Goal: Task Accomplishment & Management: Use online tool/utility

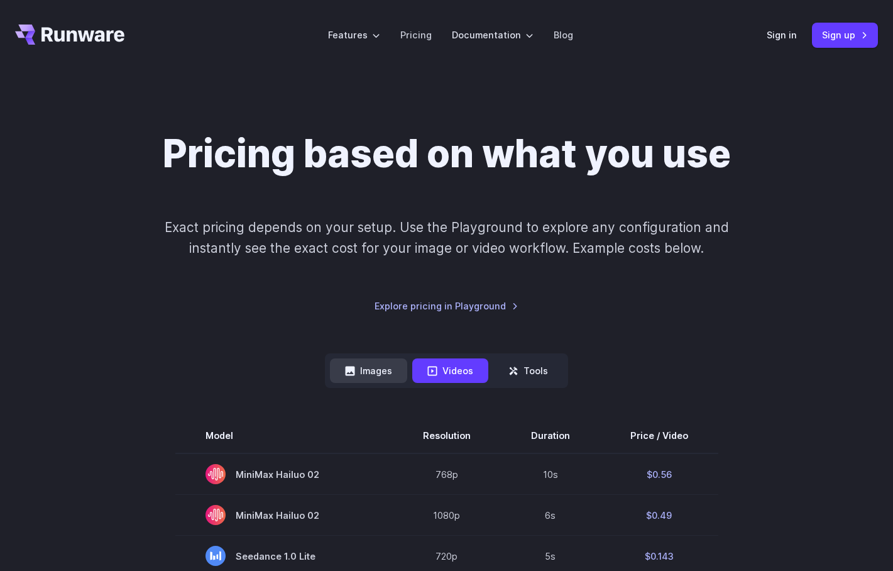
click at [366, 379] on button "Images" at bounding box center [368, 370] width 77 height 25
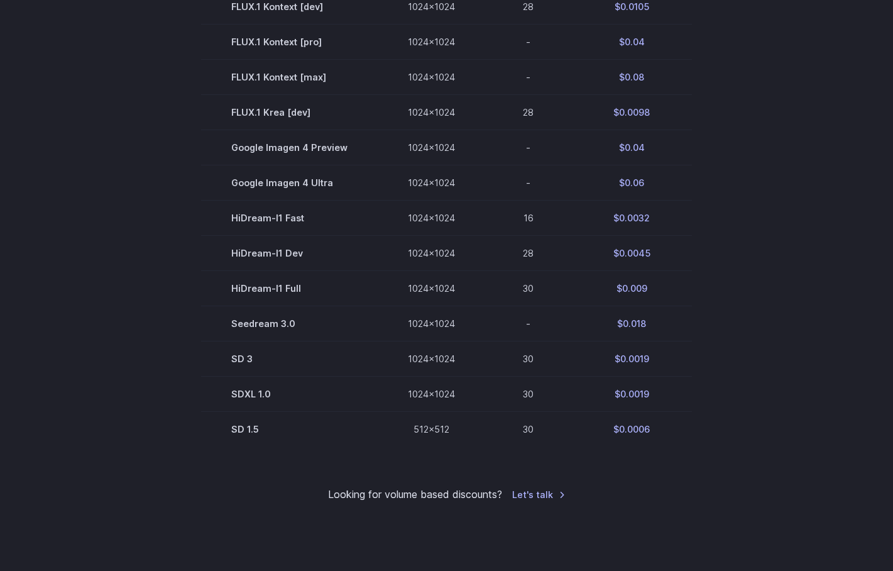
scroll to position [705, 0]
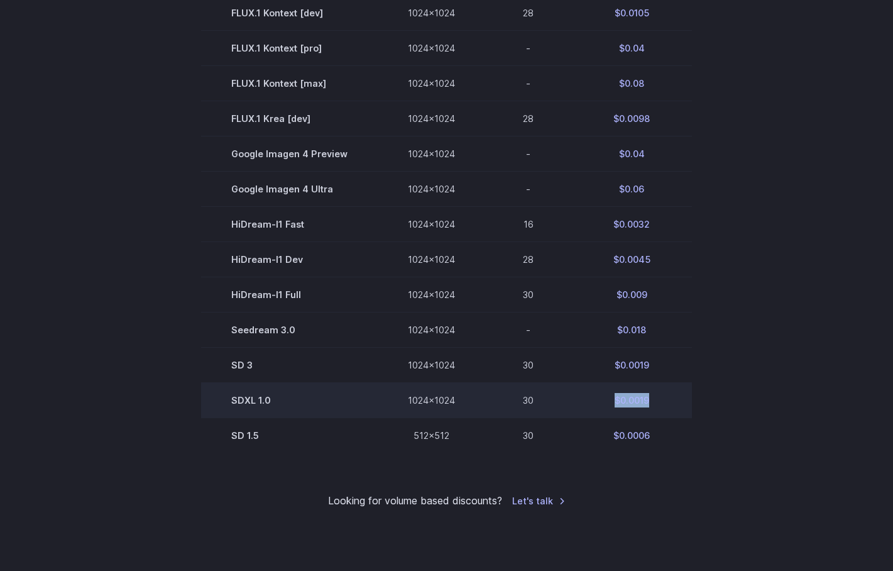
drag, startPoint x: 660, startPoint y: 407, endPoint x: 614, endPoint y: 407, distance: 45.9
click at [614, 407] on td "$0.0019" at bounding box center [632, 400] width 121 height 35
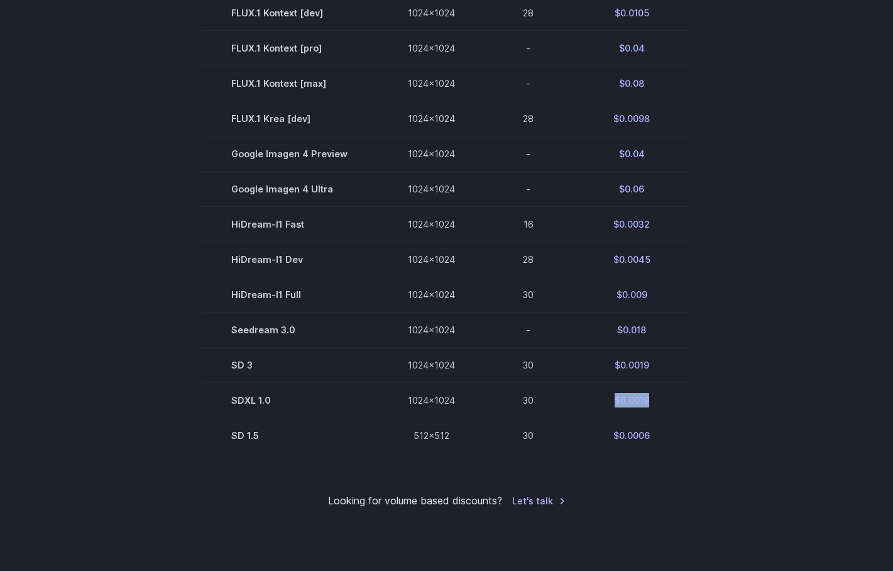
copy td "$0.0019"
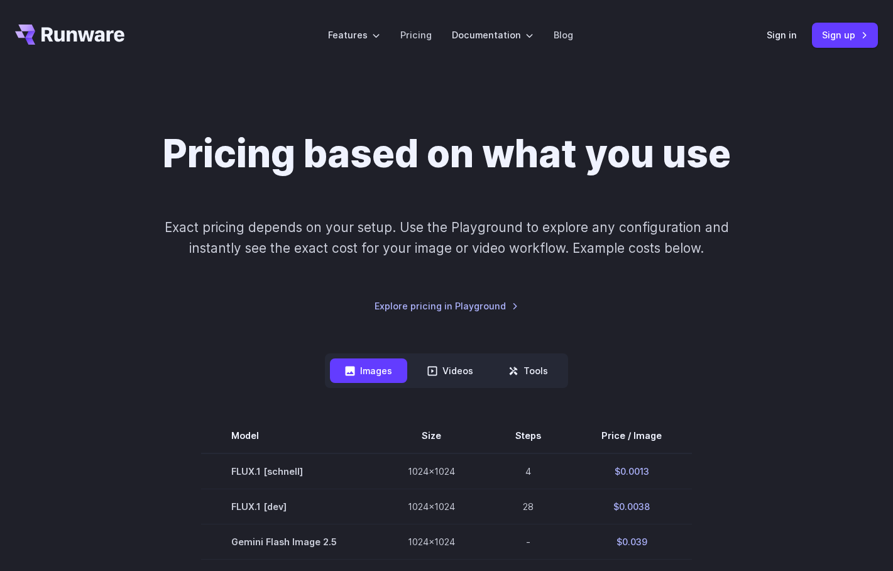
scroll to position [0, 0]
click at [849, 38] on link "Sign up" at bounding box center [845, 35] width 66 height 25
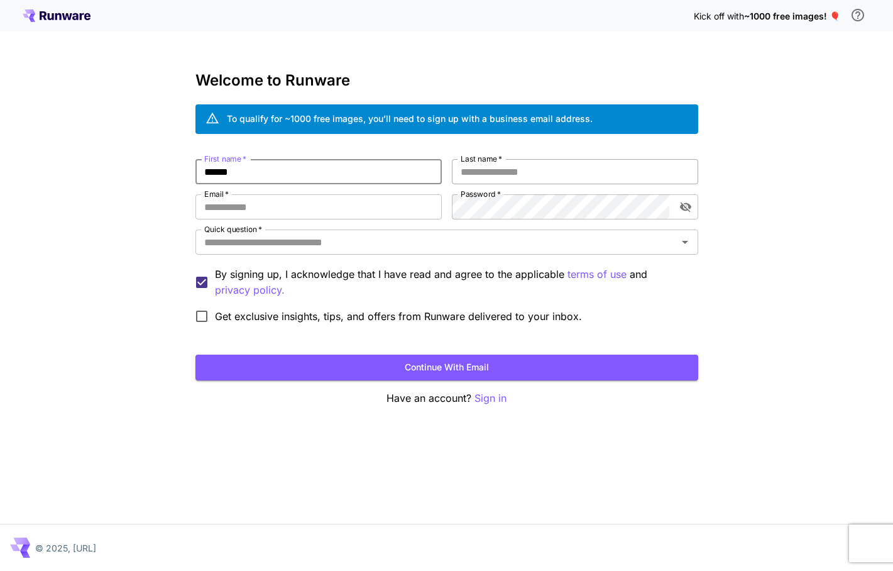
type input "******"
type input "*****"
type input "**********"
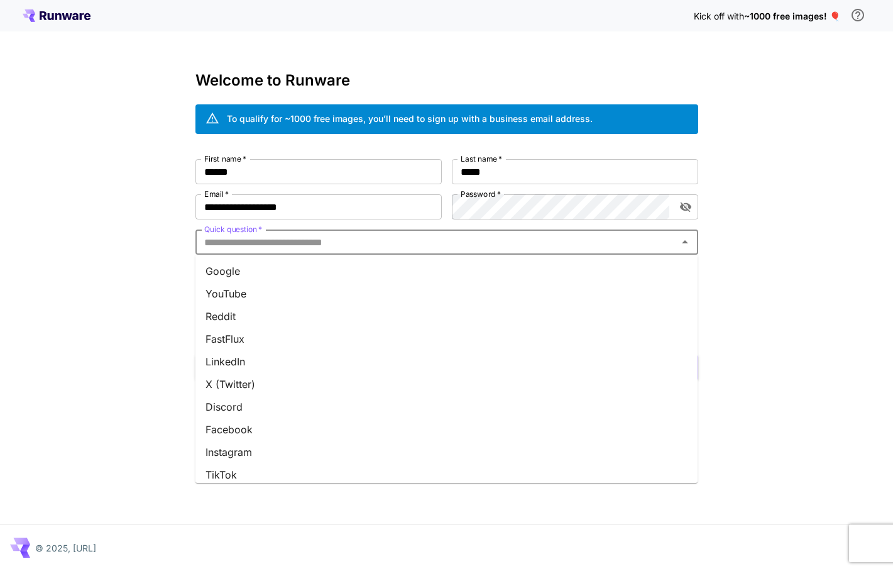
click at [556, 249] on input "Quick question   *" at bounding box center [436, 242] width 475 height 18
click at [551, 269] on li "Google" at bounding box center [447, 271] width 503 height 23
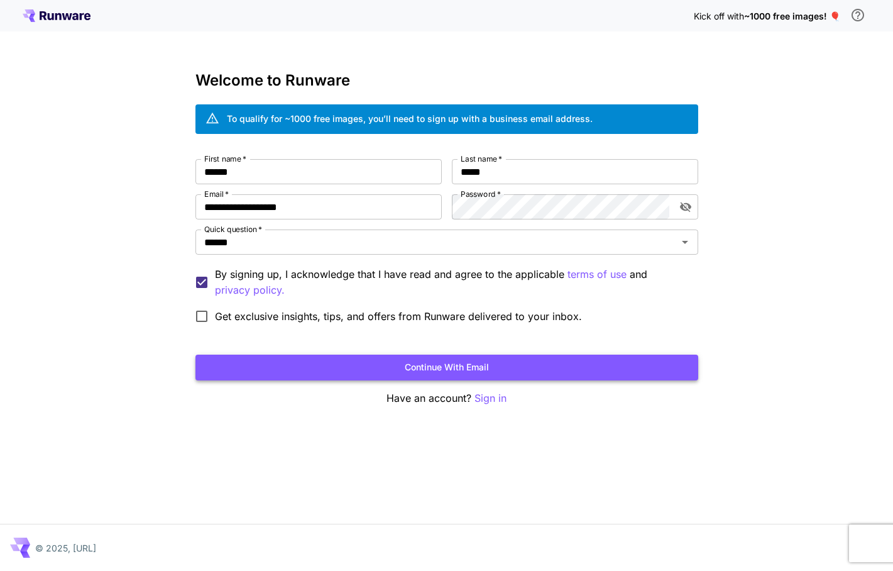
click at [511, 373] on button "Continue with email" at bounding box center [447, 368] width 503 height 26
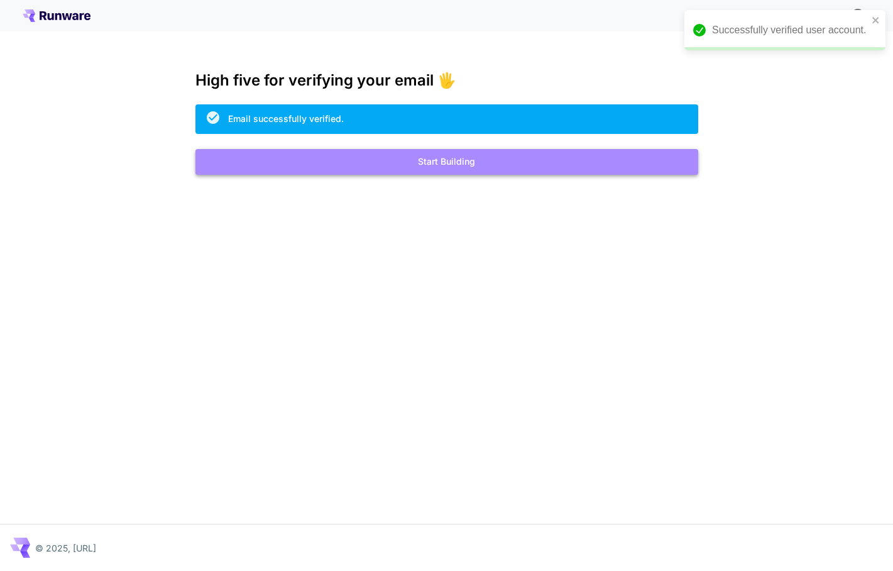
click at [470, 163] on button "Start Building" at bounding box center [447, 162] width 503 height 26
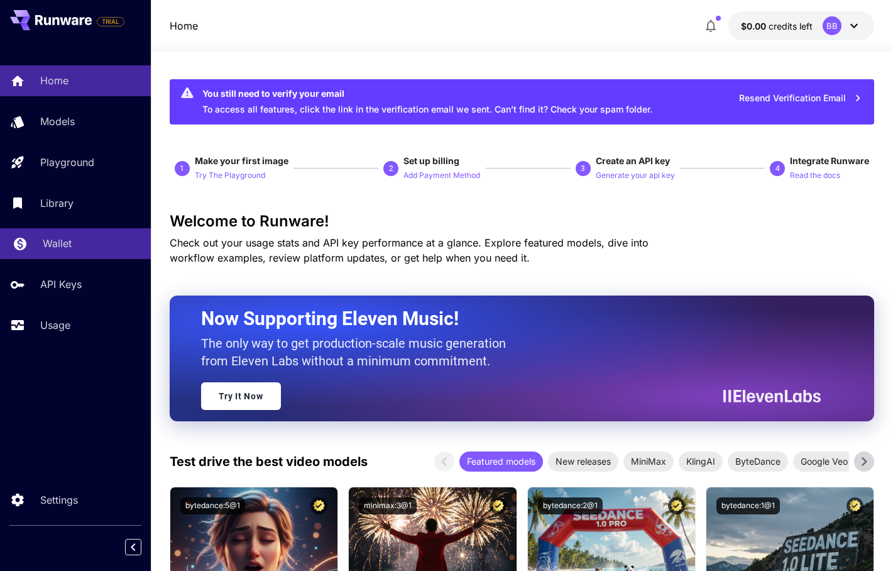
click at [75, 247] on div "Wallet" at bounding box center [92, 243] width 98 height 15
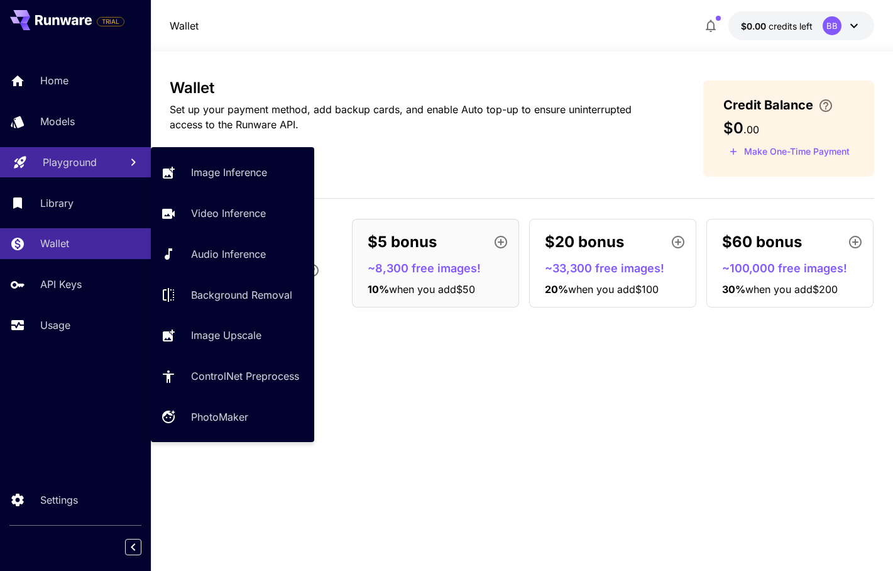
click at [76, 169] on p "Playground" at bounding box center [70, 162] width 54 height 15
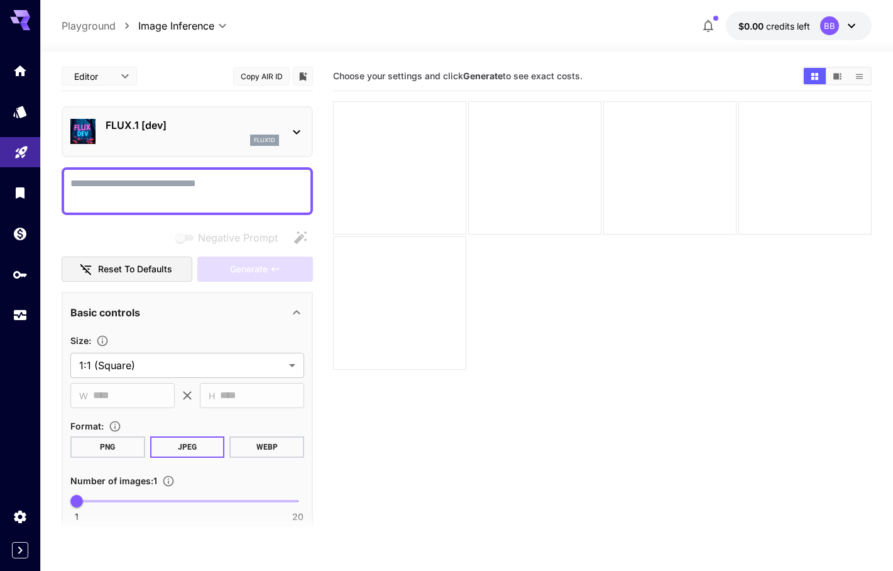
click at [262, 126] on p "FLUX.1 [dev]" at bounding box center [193, 125] width 174 height 15
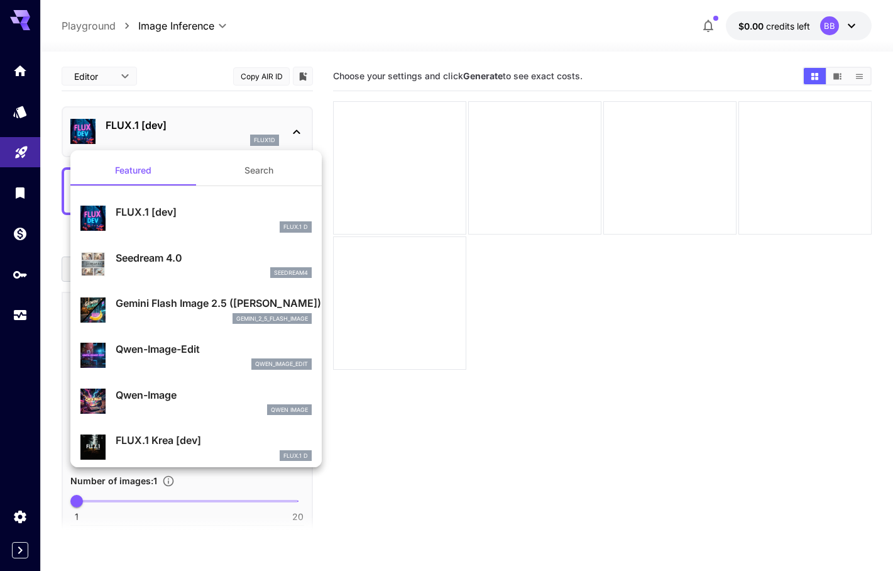
drag, startPoint x: 101, startPoint y: 192, endPoint x: 251, endPoint y: 413, distance: 267.0
drag, startPoint x: 117, startPoint y: 191, endPoint x: 287, endPoint y: 347, distance: 231.0
drag, startPoint x: 86, startPoint y: 166, endPoint x: 266, endPoint y: 490, distance: 371.0
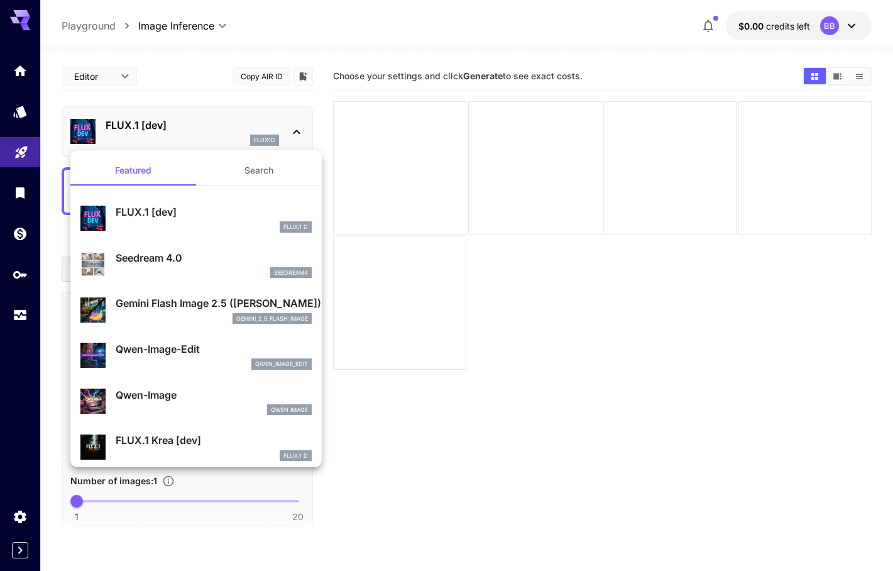
click at [252, 377] on div "Featured Search FLUX.1 [dev] FLUX.1 D Seedream 4.0 seedream4 Gemini Flash Image…" at bounding box center [126, 188] width 252 height 377
drag, startPoint x: 255, startPoint y: 452, endPoint x: 113, endPoint y: 218, distance: 274.2
click at [460, 290] on div at bounding box center [446, 285] width 893 height 571
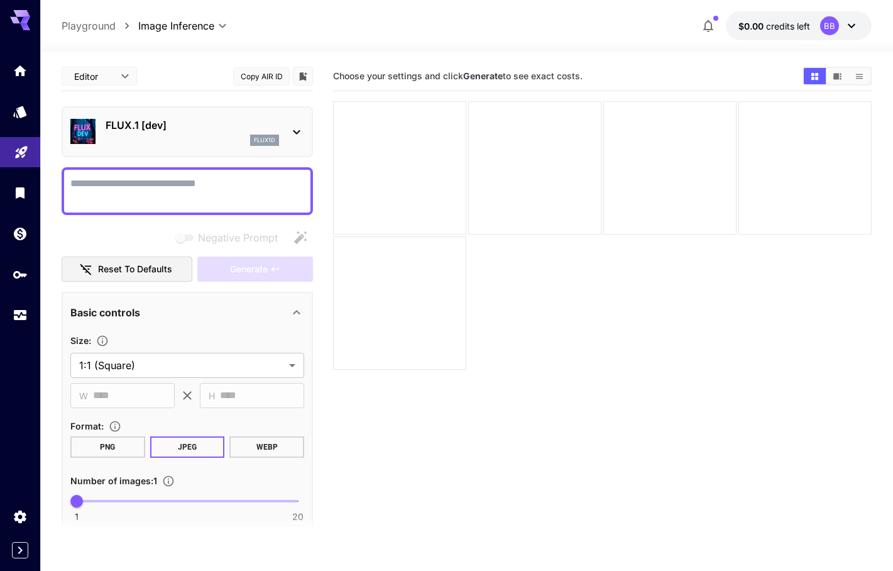
click at [300, 134] on icon at bounding box center [296, 131] width 15 height 15
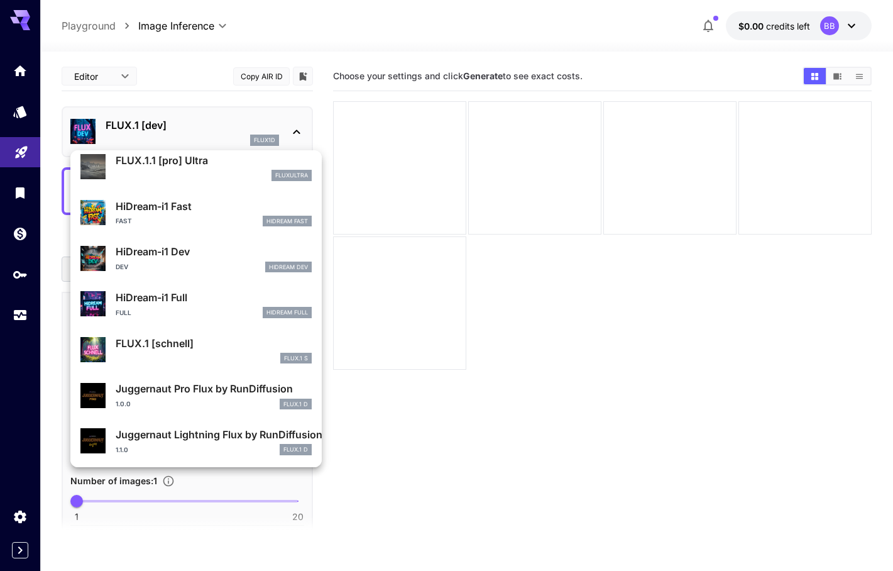
scroll to position [1002, 0]
drag, startPoint x: 311, startPoint y: 455, endPoint x: 178, endPoint y: 173, distance: 311.4
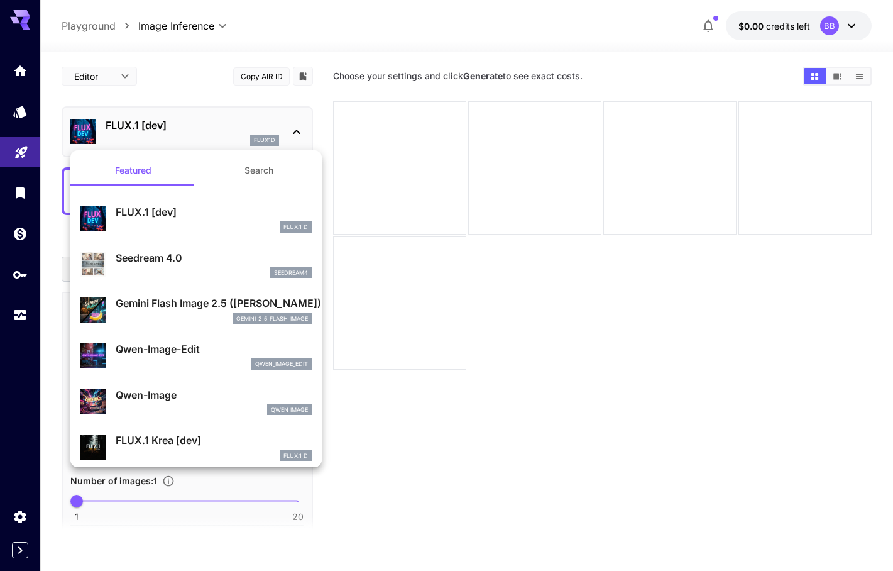
scroll to position [0, 0]
drag, startPoint x: 84, startPoint y: 191, endPoint x: 249, endPoint y: 467, distance: 320.9
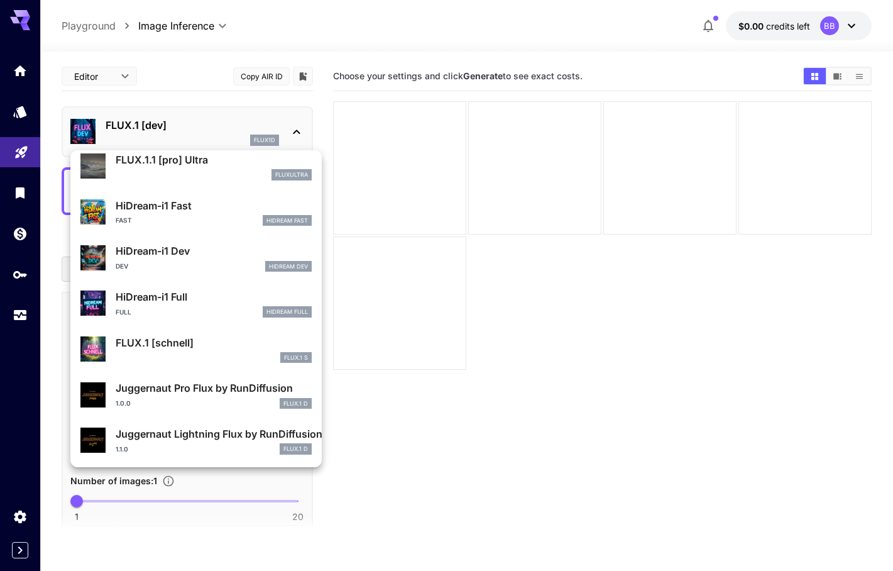
scroll to position [1002, 0]
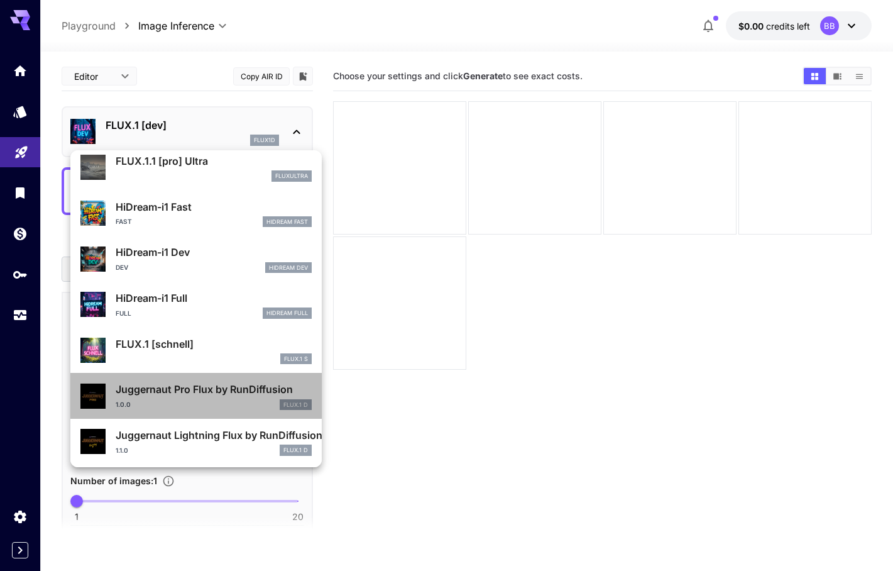
click at [248, 390] on p "Juggernaut Pro Flux by RunDiffusion" at bounding box center [214, 389] width 196 height 15
type input "**"
type input "*"
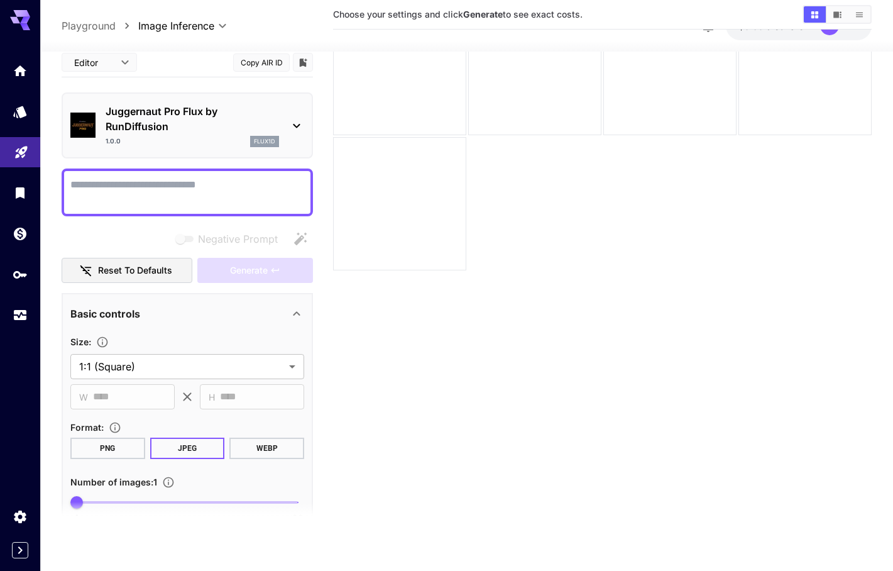
scroll to position [99, 0]
click at [113, 451] on button "PNG" at bounding box center [107, 448] width 75 height 21
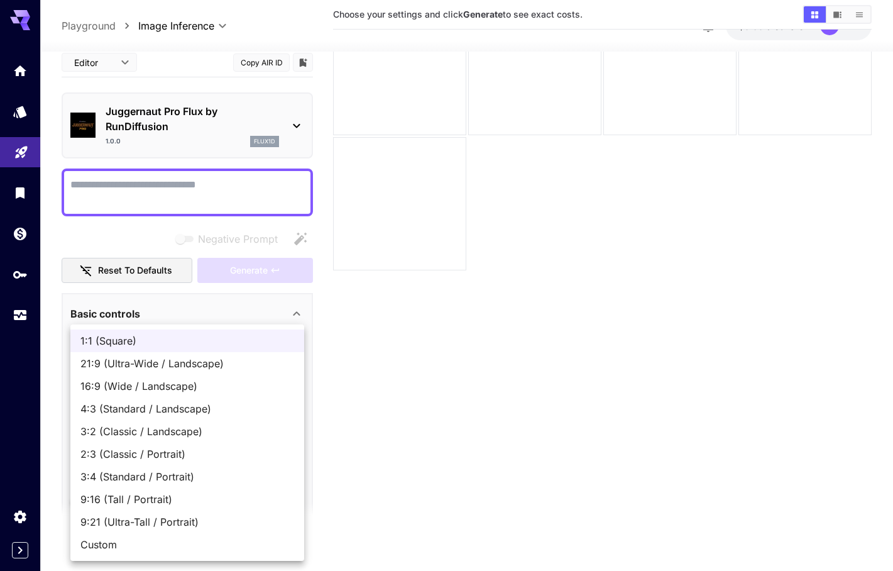
click at [233, 363] on body "**********" at bounding box center [446, 236] width 893 height 670
click at [236, 345] on span "1:1 (Square)" at bounding box center [187, 340] width 214 height 15
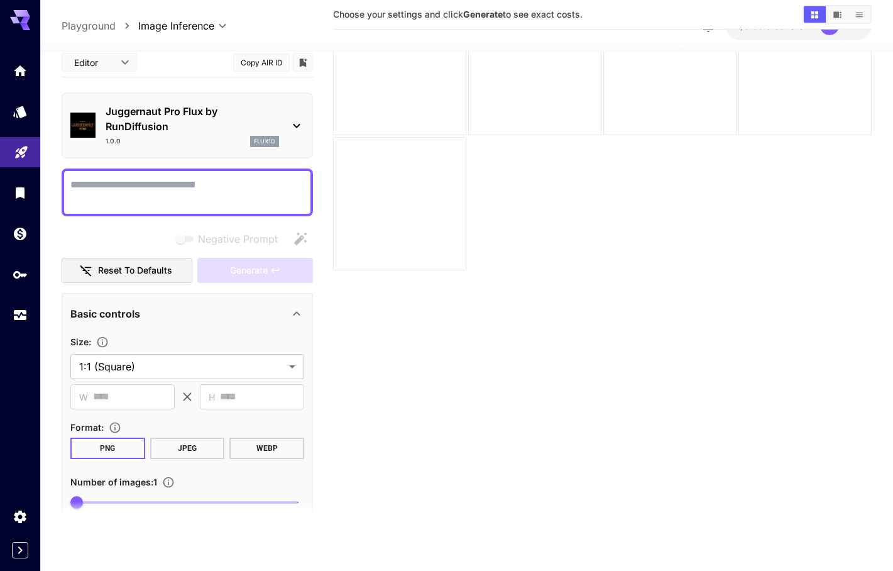
click at [380, 380] on section "Choose your settings and click Generate to see exact costs." at bounding box center [602, 247] width 539 height 571
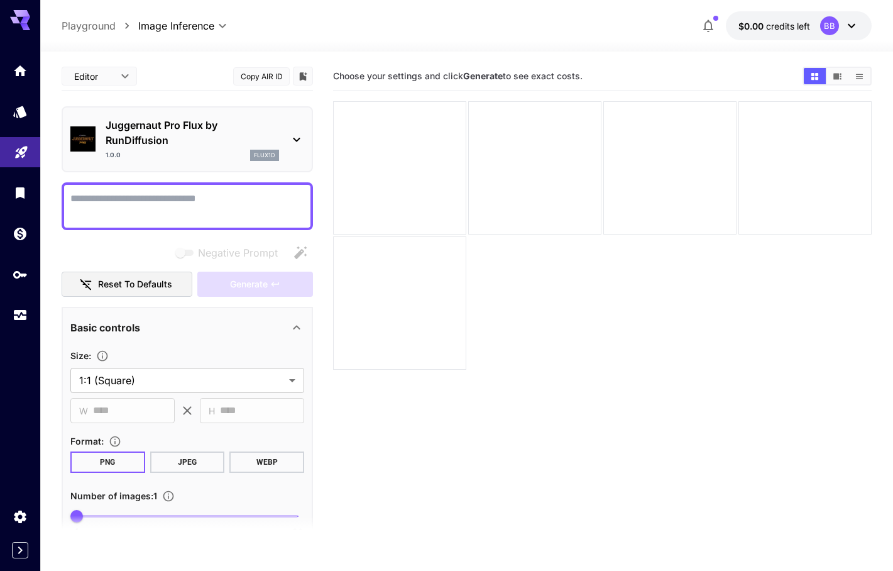
scroll to position [0, 0]
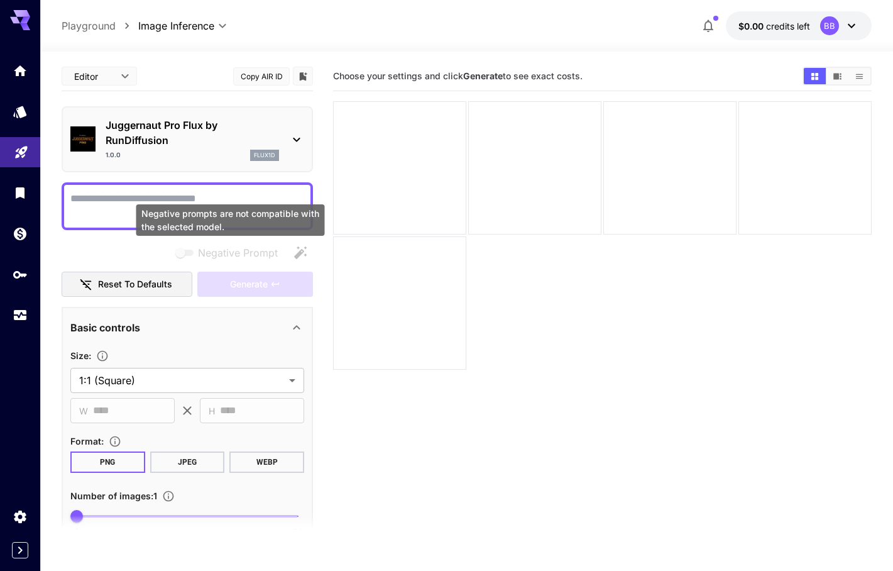
click at [227, 253] on span "Negative Prompt" at bounding box center [238, 252] width 80 height 15
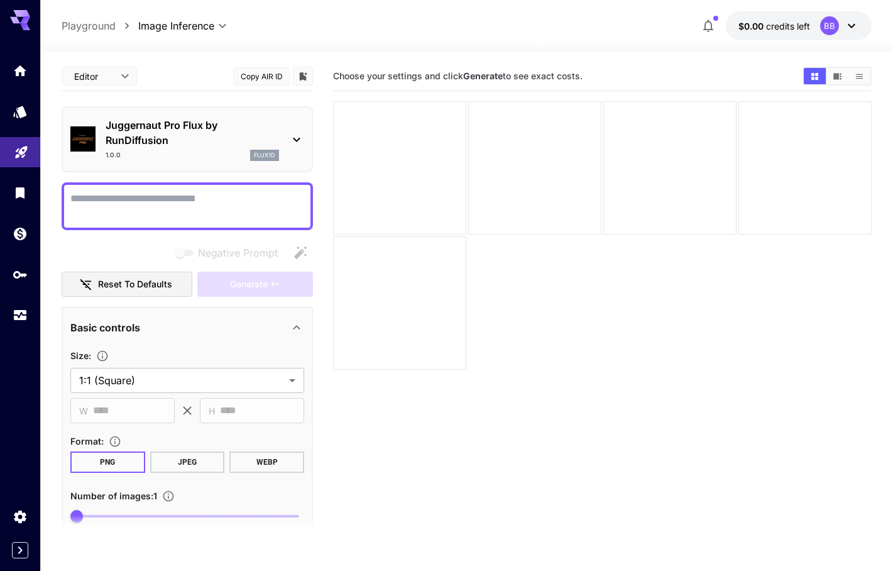
click at [288, 139] on div "Juggernaut Pro Flux by RunDiffusion 1.0.0 flux1d" at bounding box center [187, 139] width 234 height 53
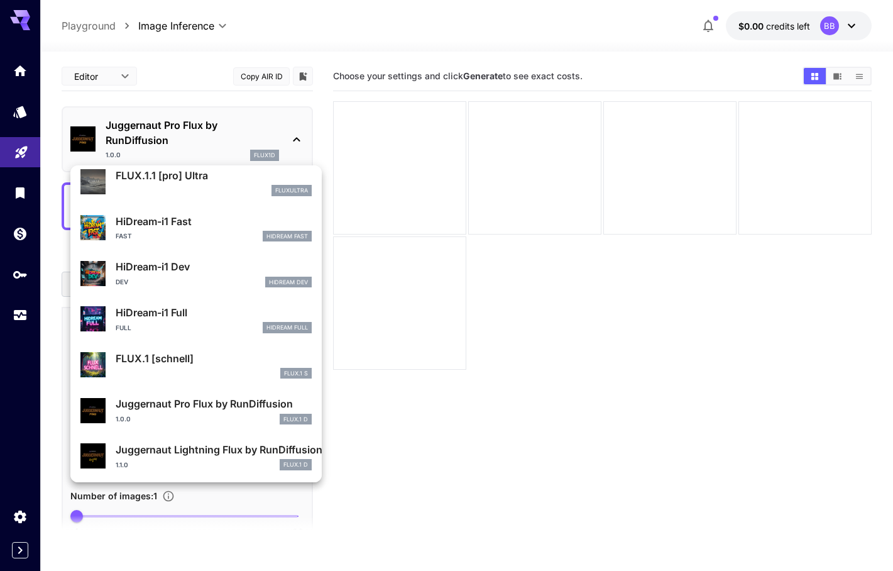
scroll to position [1002, 0]
click at [251, 453] on p "Juggernaut Lightning Flux by RunDiffusion" at bounding box center [214, 450] width 196 height 15
type input "*"
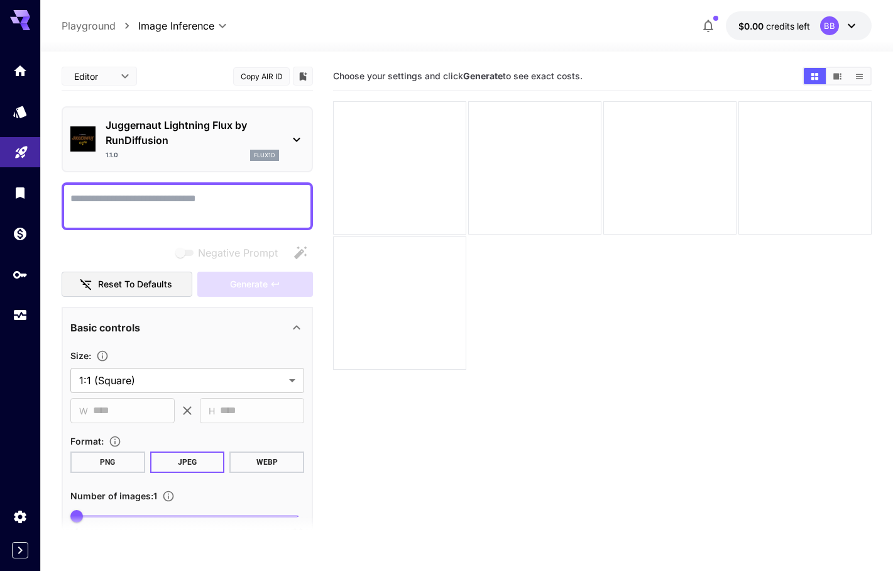
click at [272, 135] on p "Juggernaut Lightning Flux by RunDiffusion" at bounding box center [193, 133] width 174 height 30
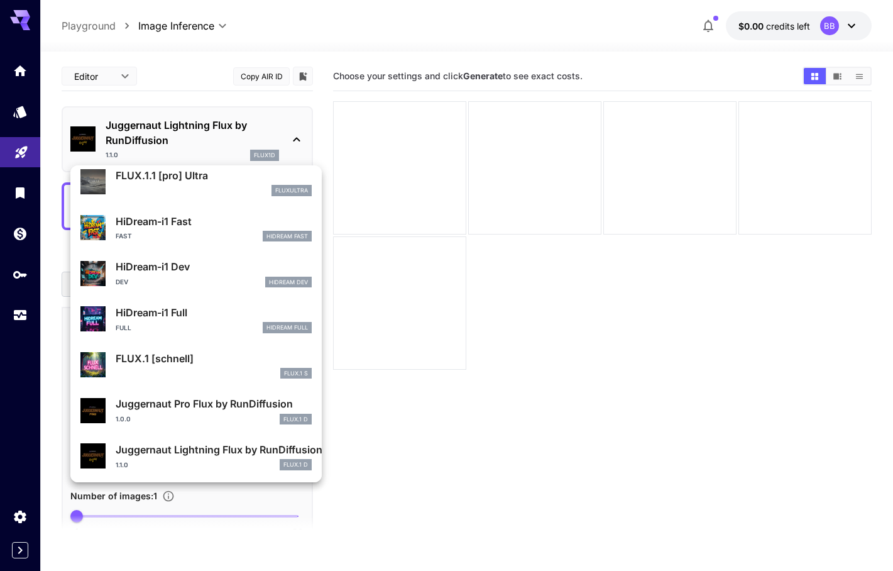
scroll to position [1002, 0]
click at [252, 419] on div "1.0.0 FLUX.1 D" at bounding box center [214, 419] width 196 height 11
type input "**"
type input "*"
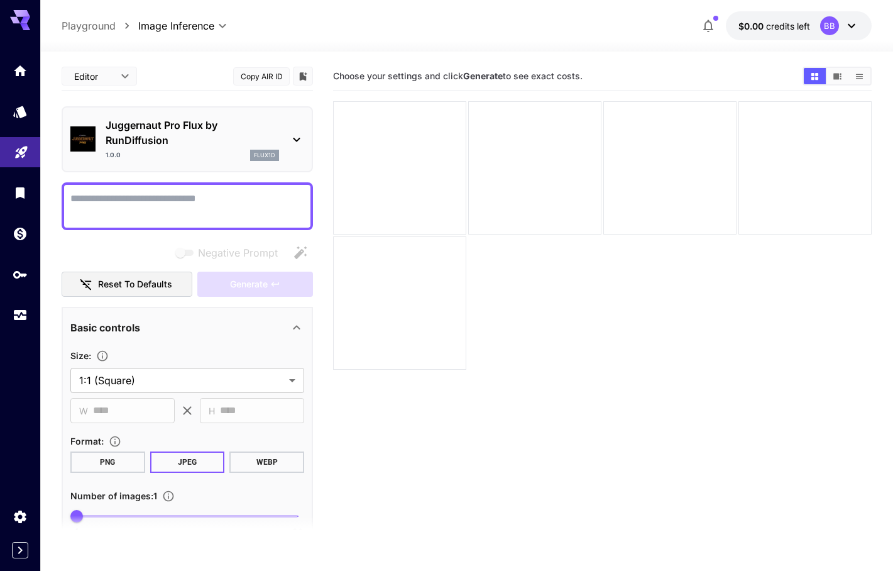
click at [138, 212] on textarea "Negative Prompt" at bounding box center [187, 206] width 234 height 30
paste textarea "**********"
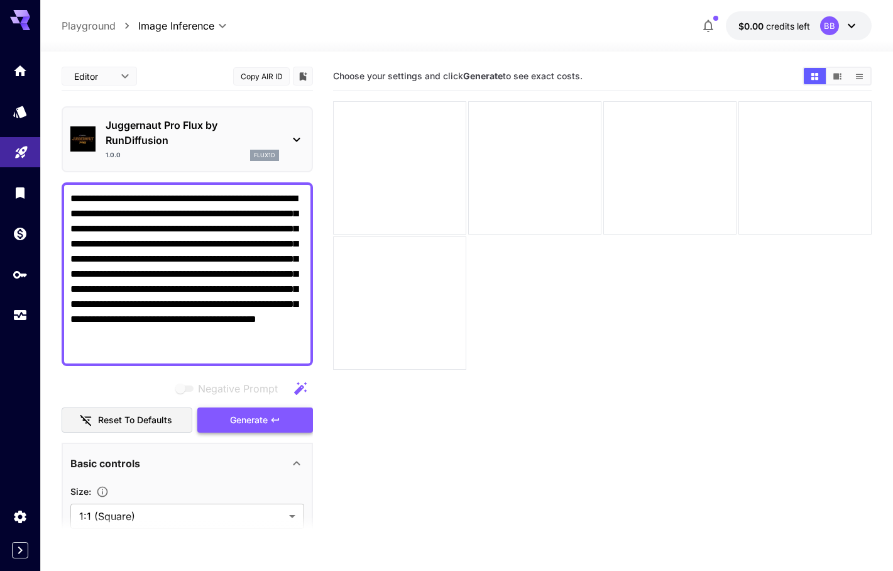
click at [279, 423] on icon "button" at bounding box center [275, 420] width 10 height 10
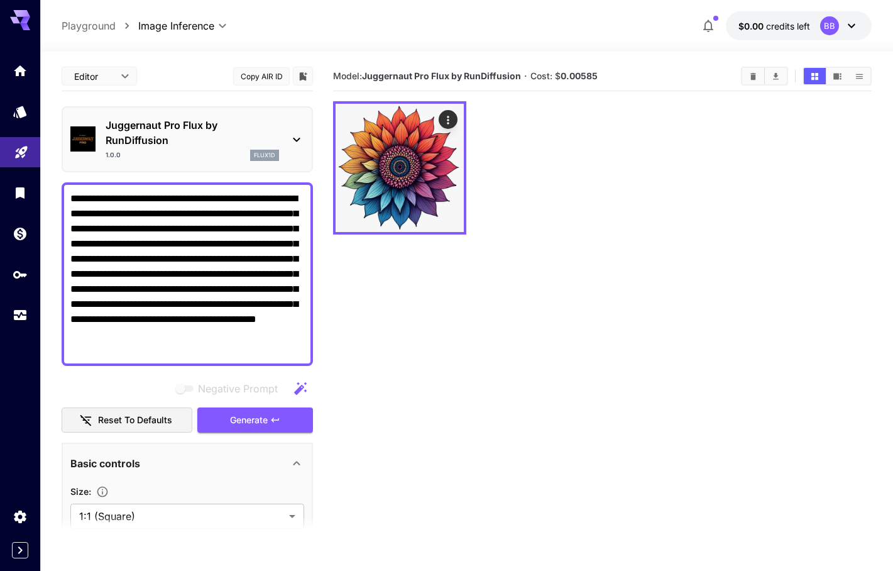
click at [225, 348] on textarea "**********" at bounding box center [187, 274] width 234 height 166
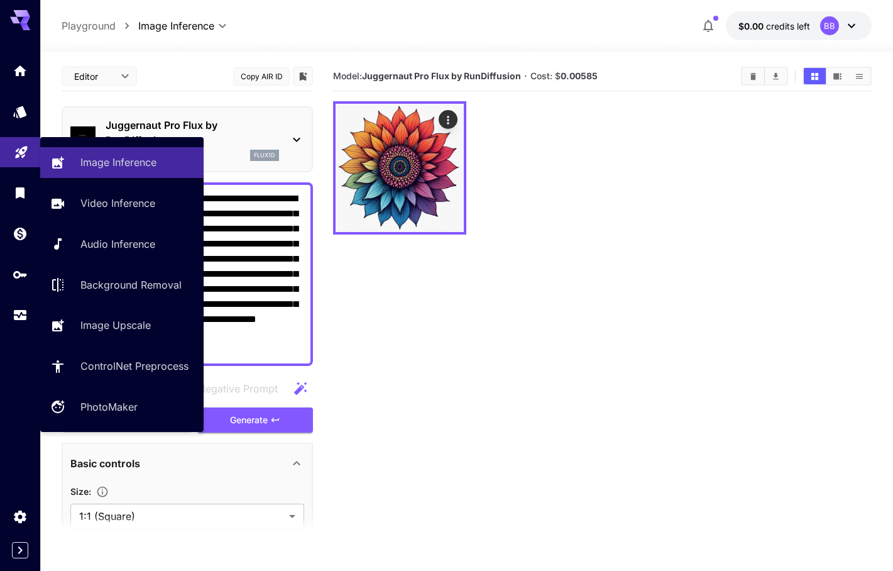
drag, startPoint x: 225, startPoint y: 348, endPoint x: 23, endPoint y: 151, distance: 282.4
click at [23, 151] on div "**********" at bounding box center [446, 335] width 893 height 670
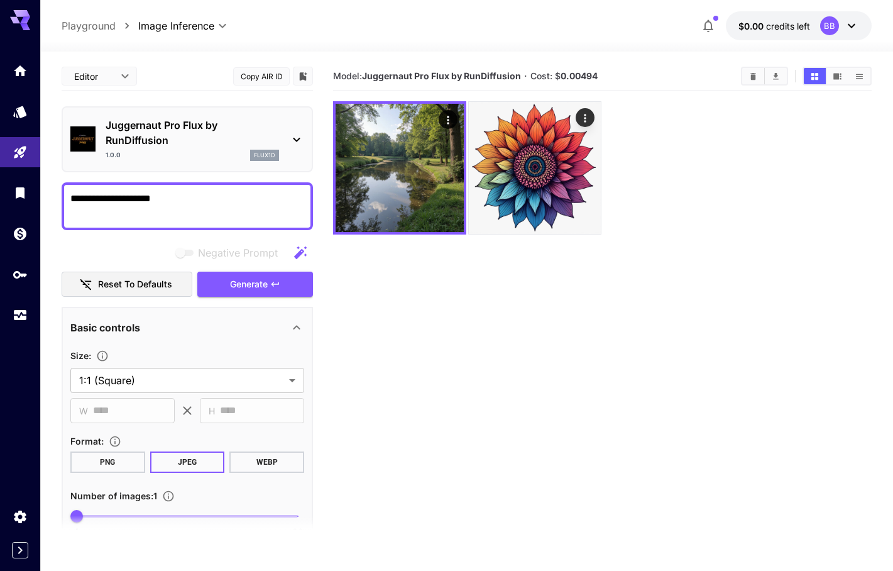
click at [131, 464] on button "PNG" at bounding box center [107, 461] width 75 height 21
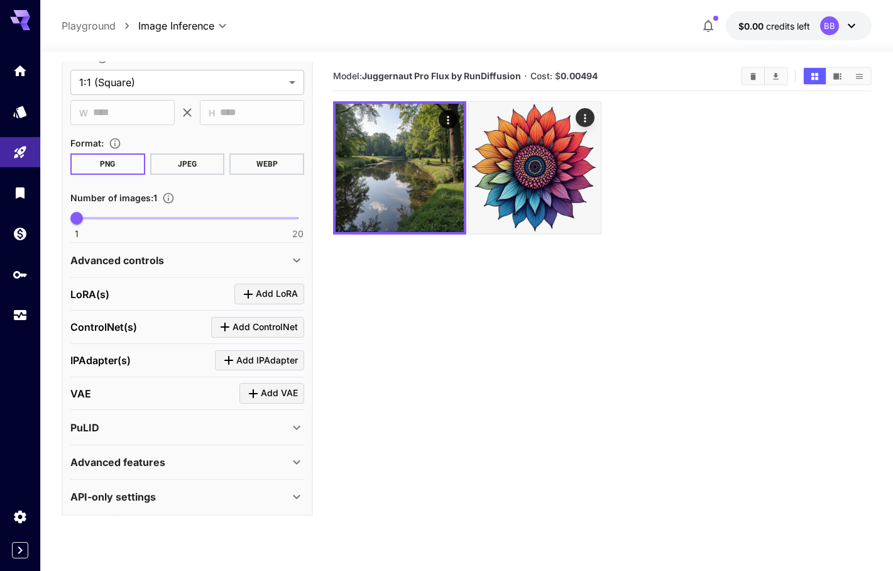
scroll to position [296, 0]
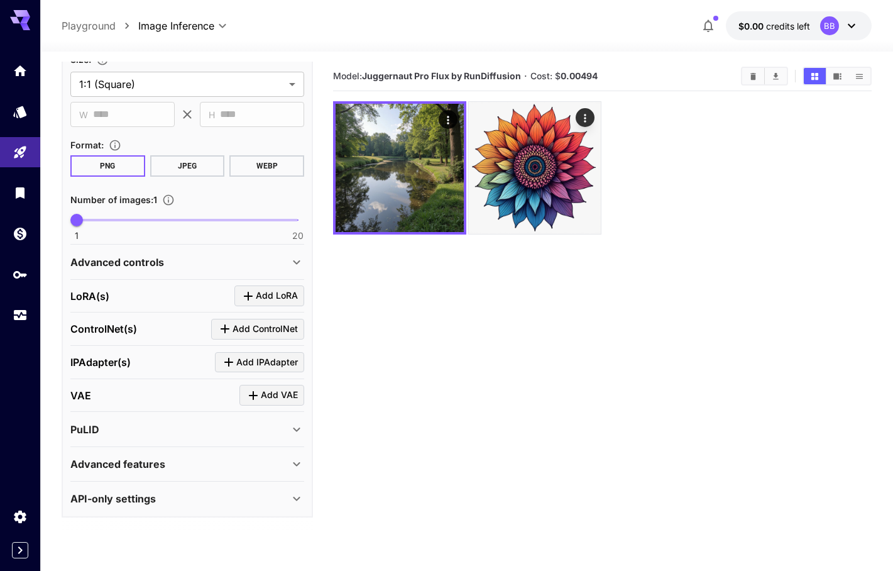
click at [294, 460] on icon at bounding box center [296, 463] width 15 height 15
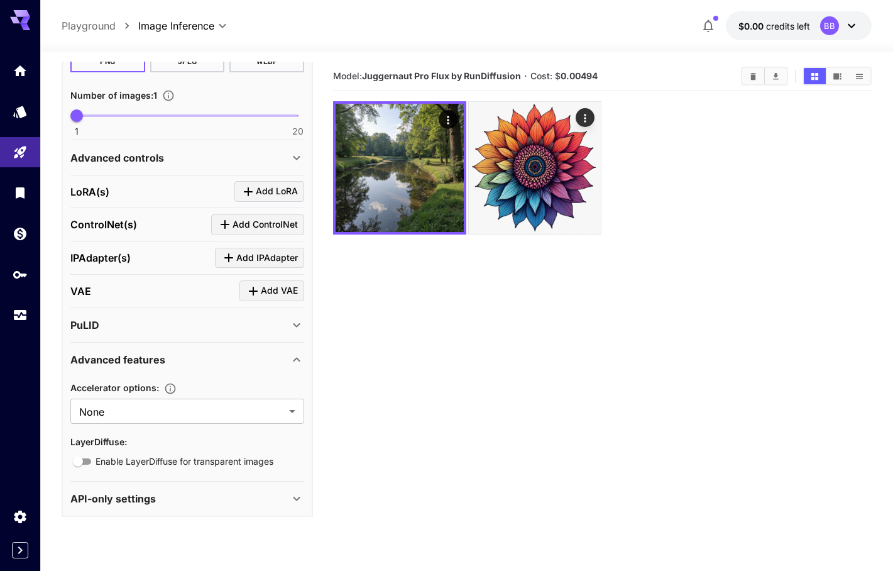
scroll to position [400, 0]
click at [288, 484] on div "API-only settings" at bounding box center [187, 499] width 234 height 30
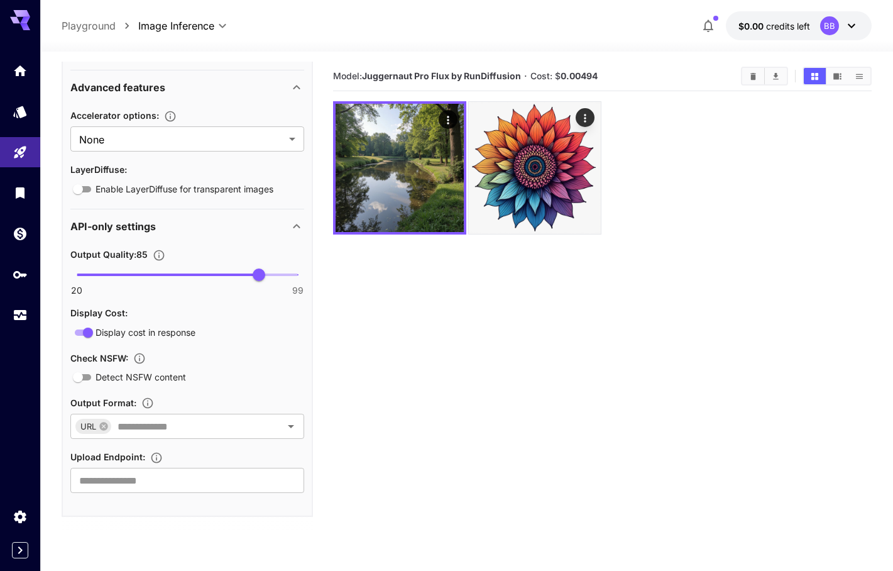
scroll to position [672, 0]
click at [290, 428] on icon "Open" at bounding box center [291, 426] width 15 height 15
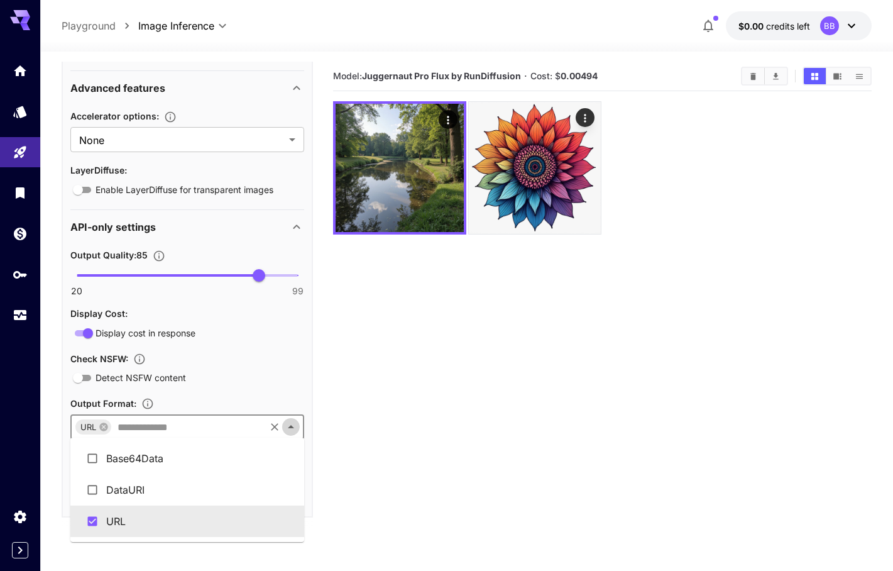
click at [292, 429] on icon "Close" at bounding box center [291, 426] width 15 height 15
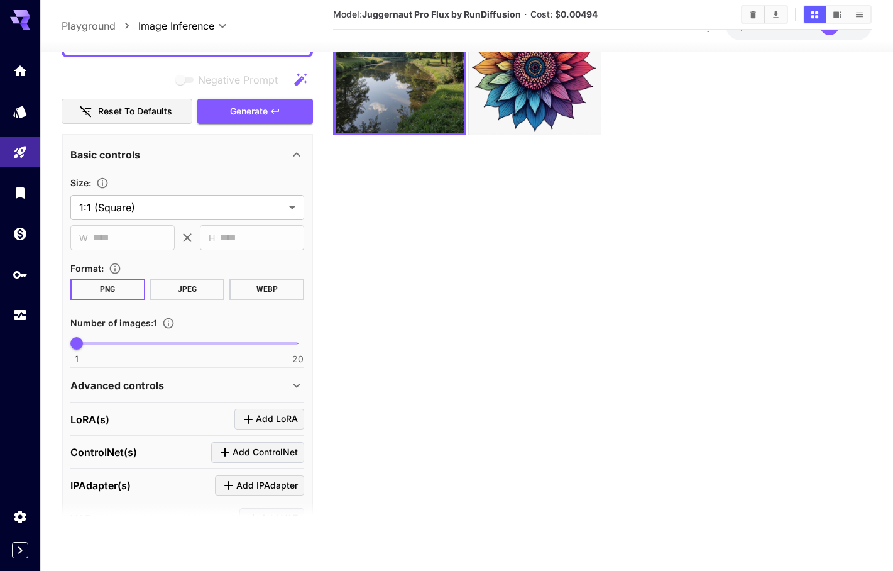
scroll to position [158, 0]
click at [299, 385] on icon at bounding box center [296, 386] width 7 height 4
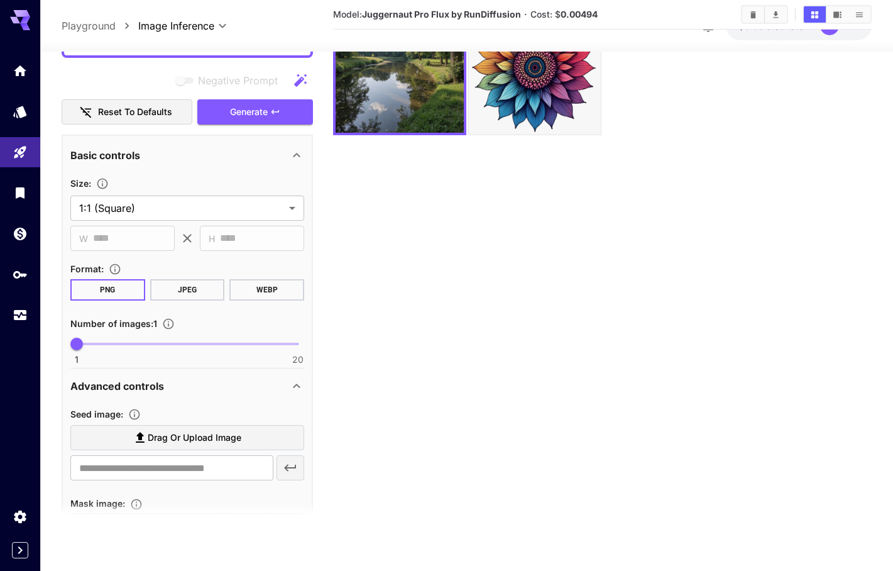
click at [299, 385] on icon at bounding box center [296, 386] width 15 height 15
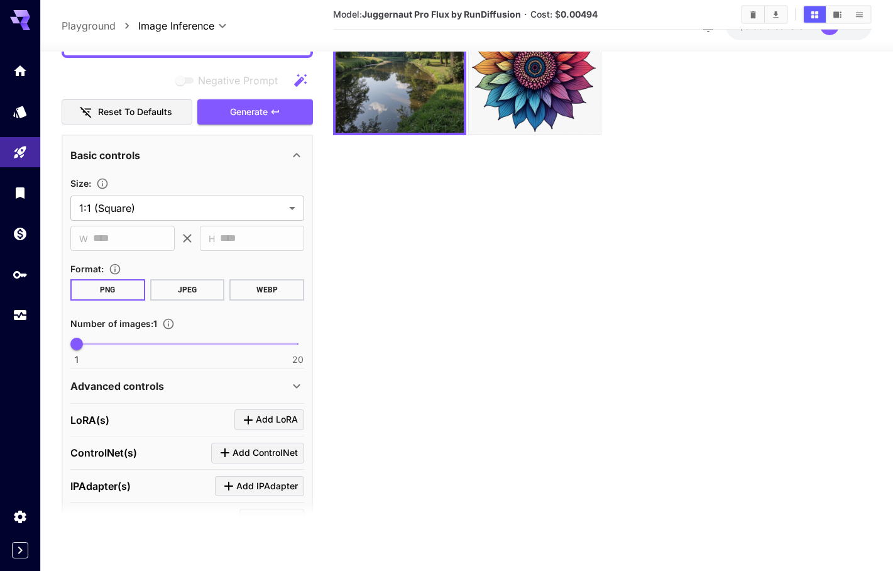
click at [299, 385] on icon at bounding box center [296, 386] width 7 height 4
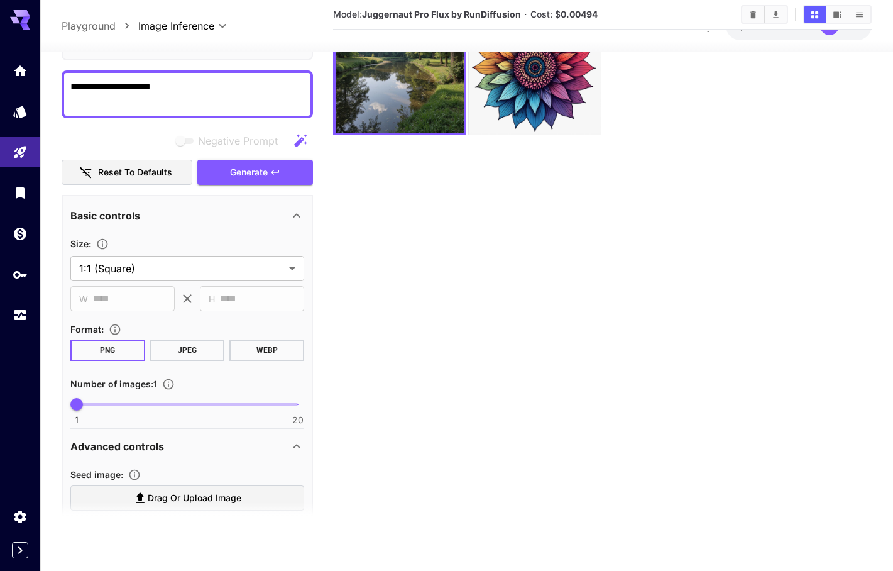
scroll to position [99, 0]
drag, startPoint x: 205, startPoint y: 92, endPoint x: -3, endPoint y: 79, distance: 207.9
click at [0, 79] on html "**********" at bounding box center [446, 236] width 893 height 670
paste textarea "**********"
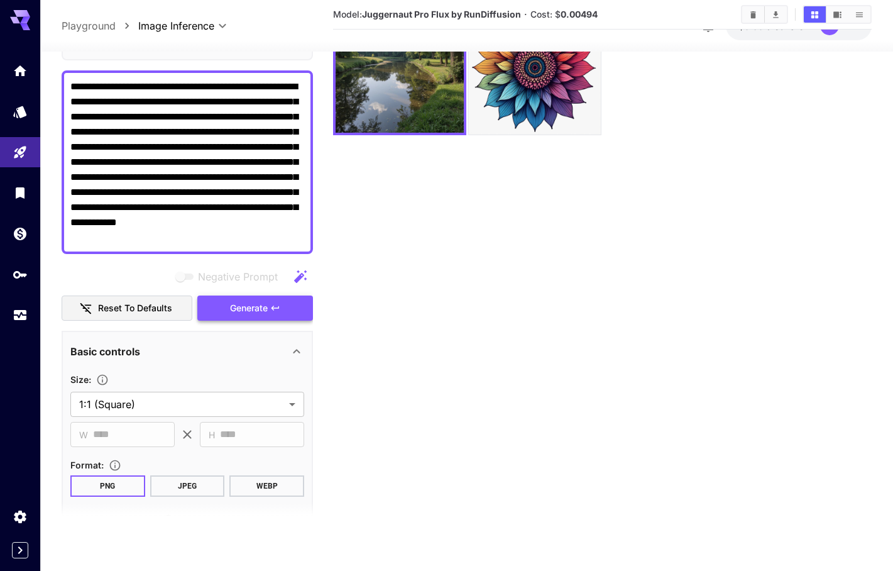
click at [285, 309] on button "Generate" at bounding box center [255, 309] width 116 height 26
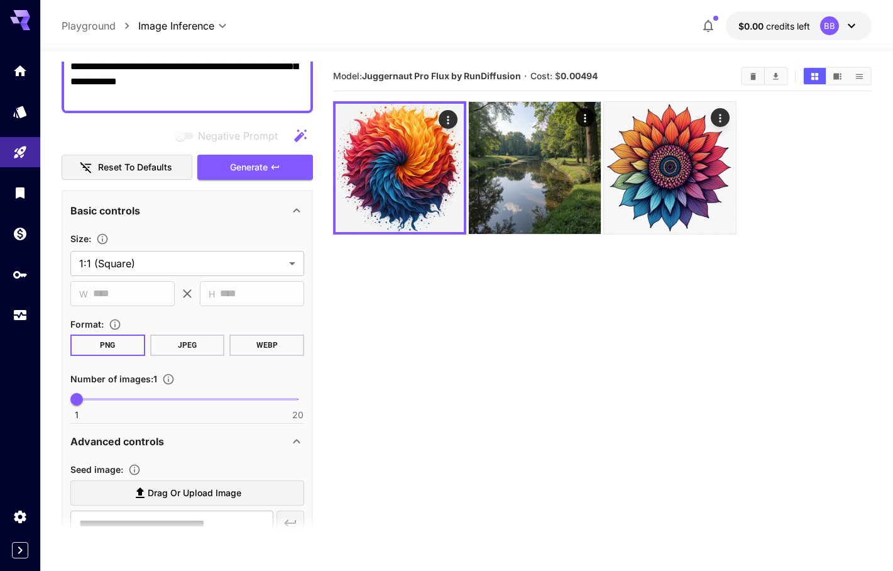
scroll to position [252, 0]
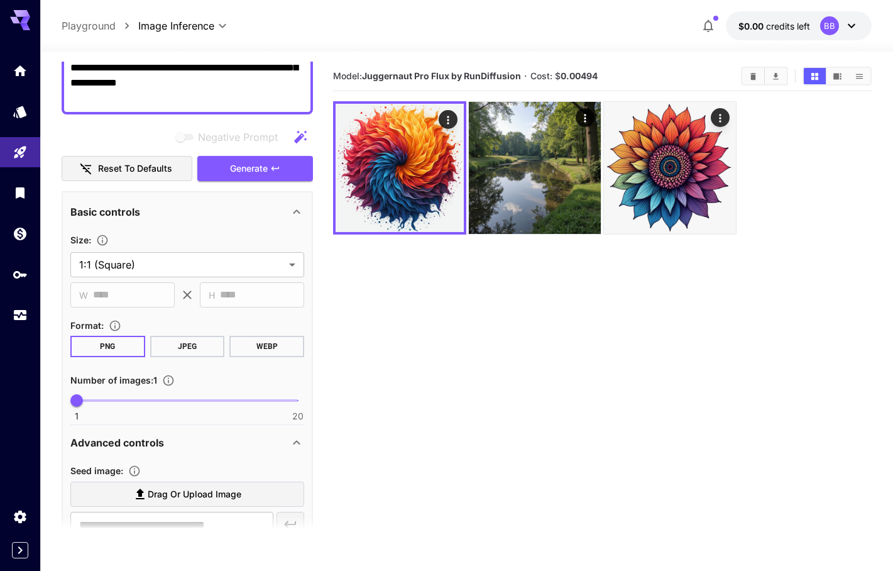
click at [240, 212] on div "Basic controls" at bounding box center [179, 211] width 219 height 15
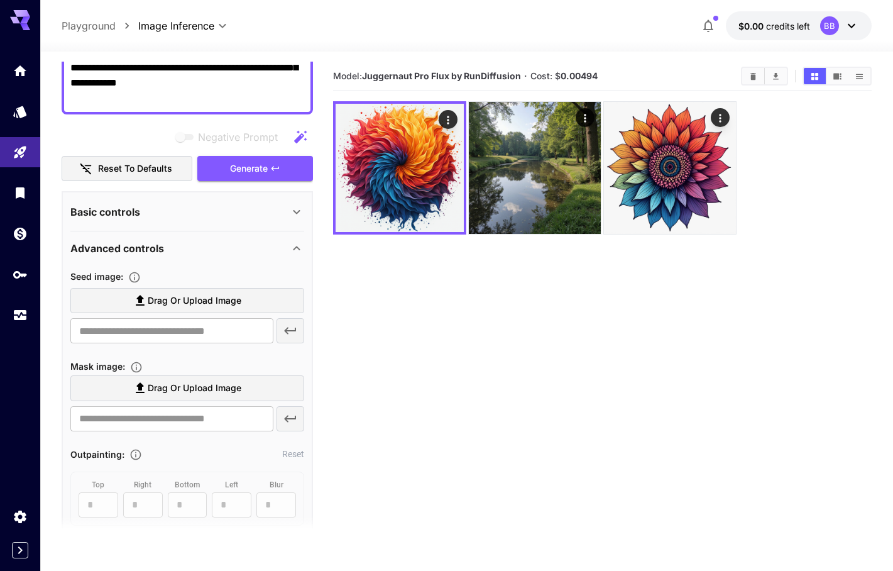
click at [240, 212] on div "Basic controls" at bounding box center [179, 211] width 219 height 15
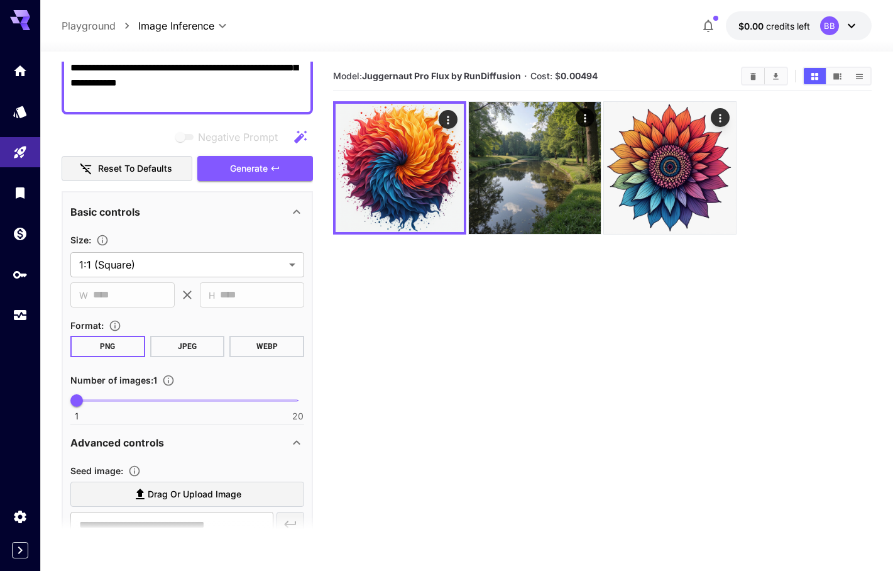
click at [285, 207] on div "Basic controls" at bounding box center [179, 211] width 219 height 15
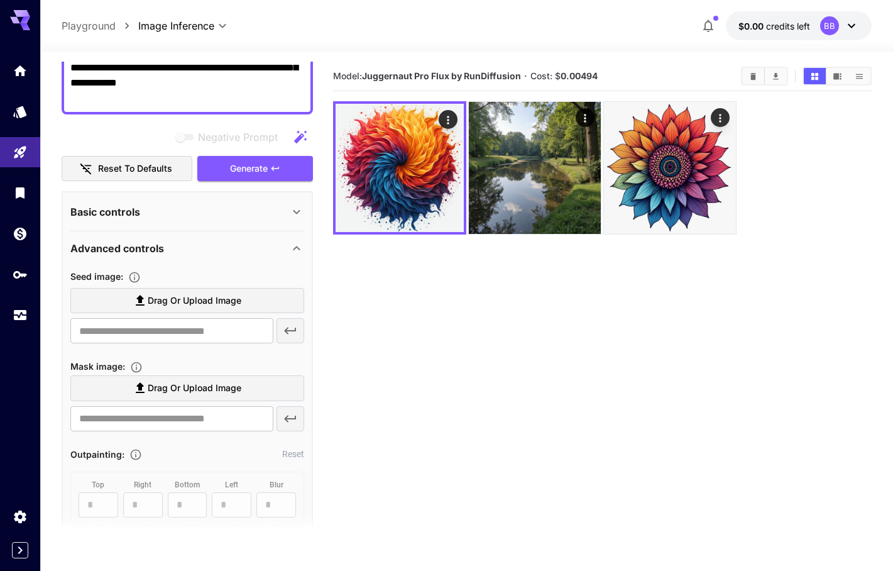
click at [294, 253] on icon at bounding box center [296, 248] width 15 height 15
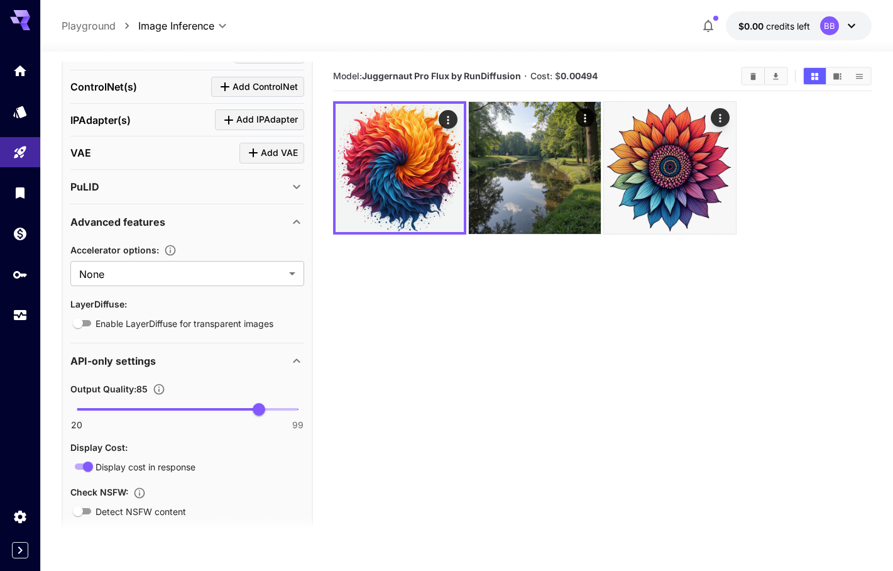
scroll to position [550, 0]
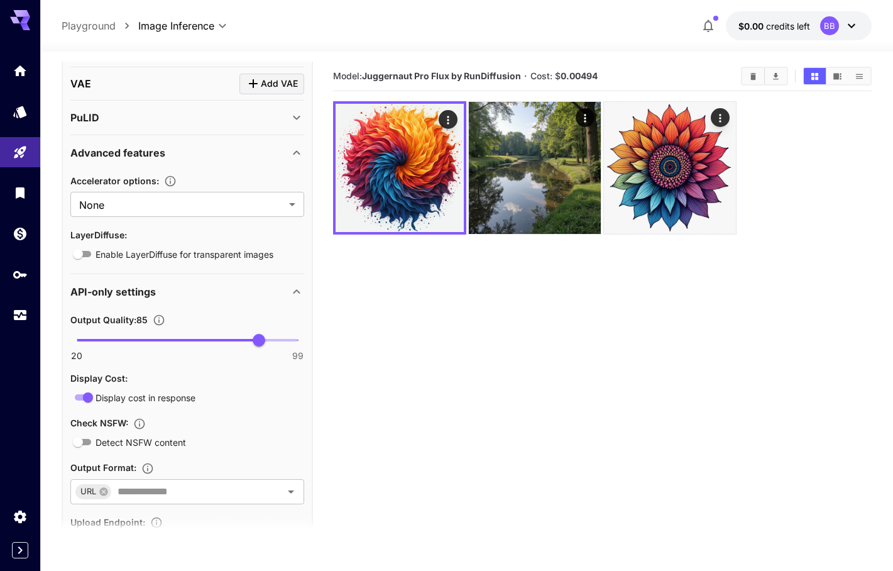
click at [297, 152] on icon at bounding box center [296, 152] width 15 height 15
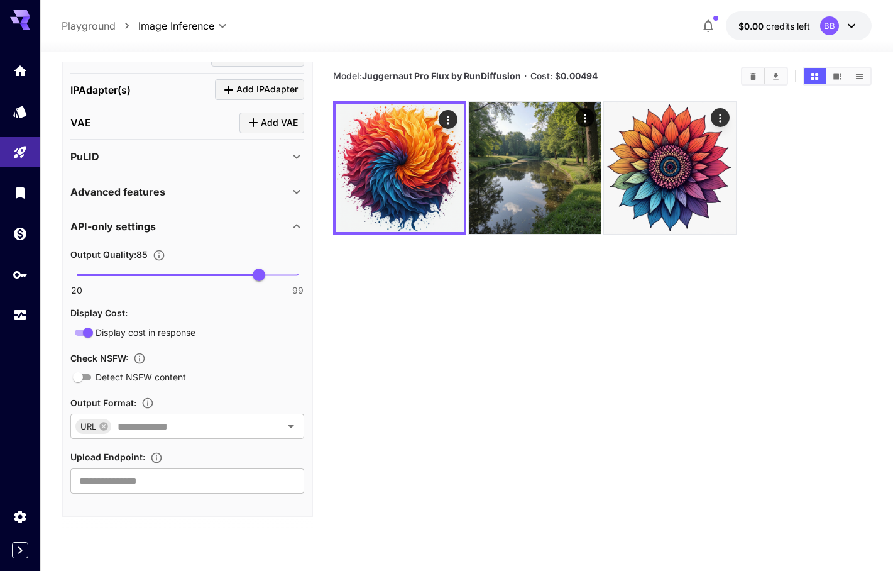
scroll to position [510, 0]
click at [292, 226] on icon at bounding box center [296, 226] width 15 height 15
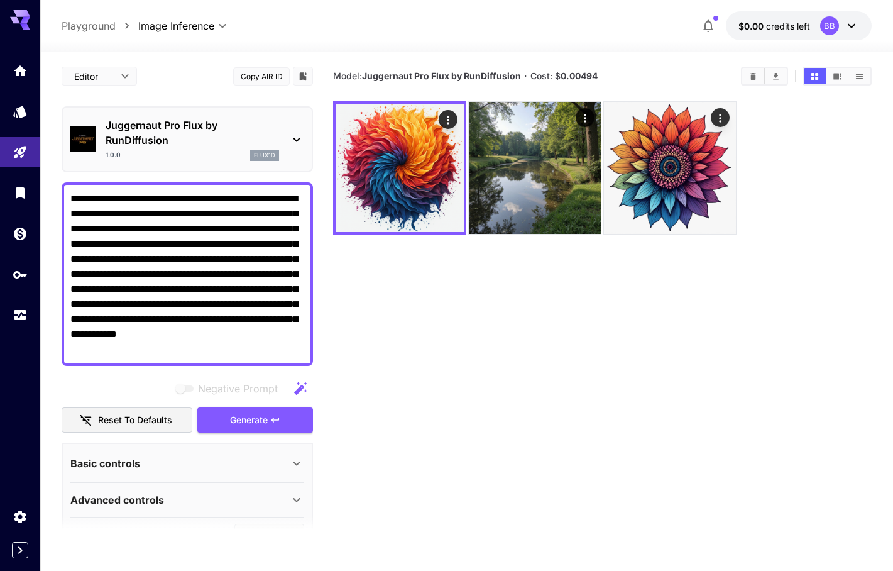
scroll to position [0, 0]
click at [297, 132] on icon at bounding box center [296, 139] width 15 height 15
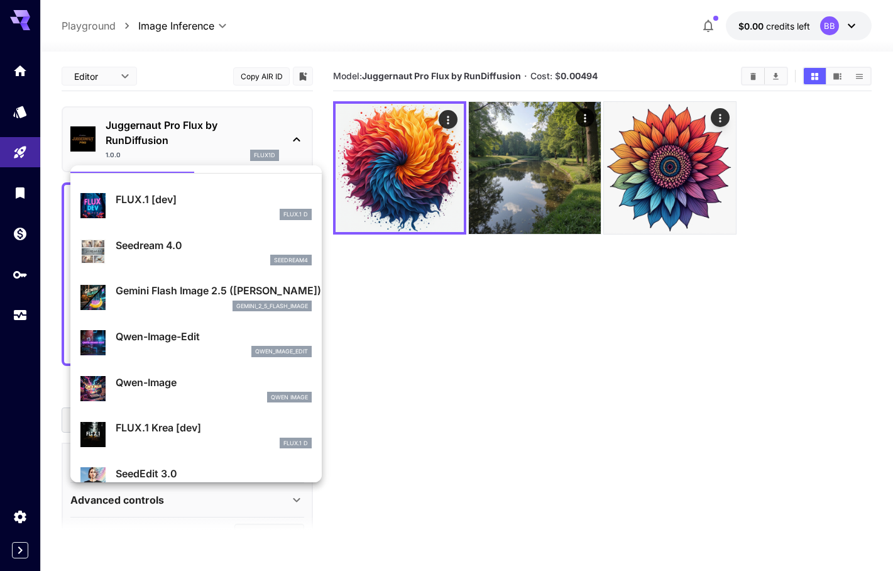
scroll to position [53, 0]
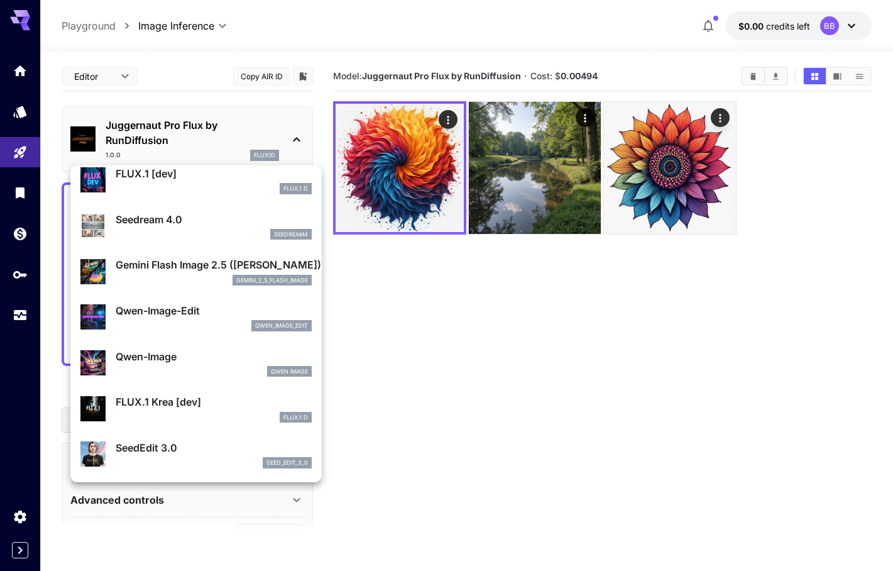
click at [216, 275] on div "gemini_2_5_flash_image" at bounding box center [214, 280] width 196 height 11
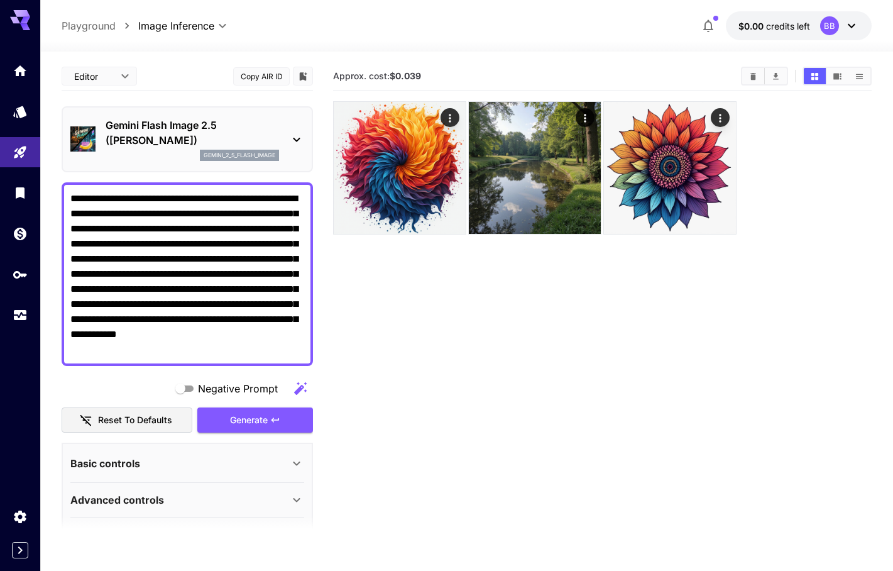
scroll to position [32, 0]
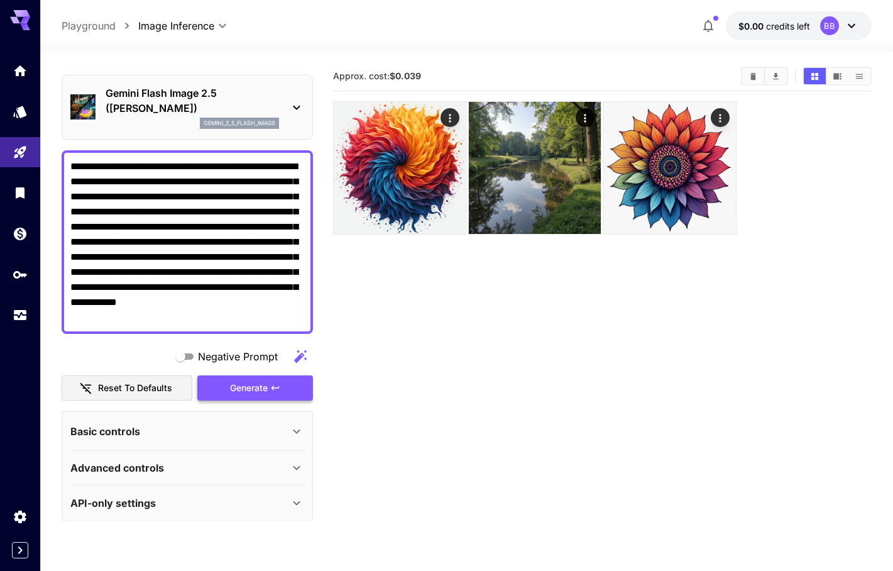
click at [277, 391] on icon "button" at bounding box center [275, 388] width 10 height 10
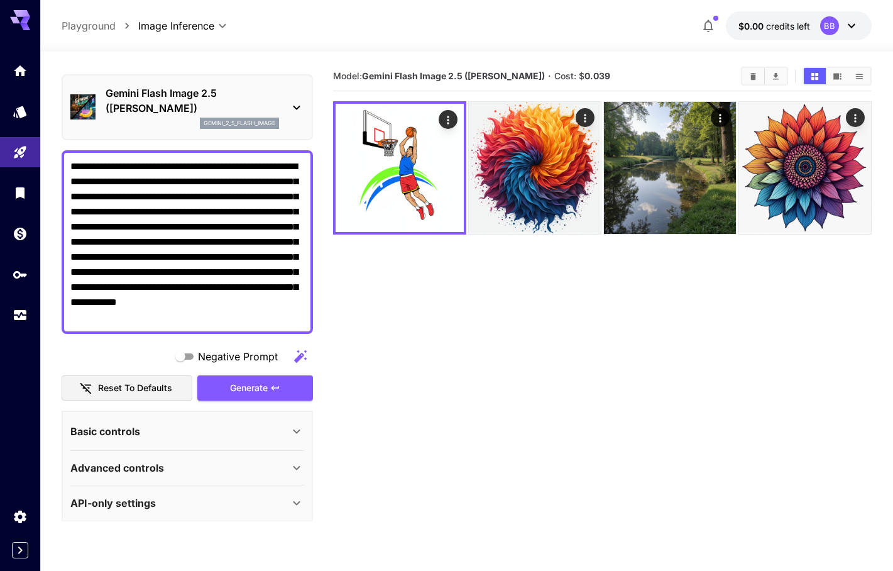
click at [258, 318] on textarea "**********" at bounding box center [187, 242] width 234 height 166
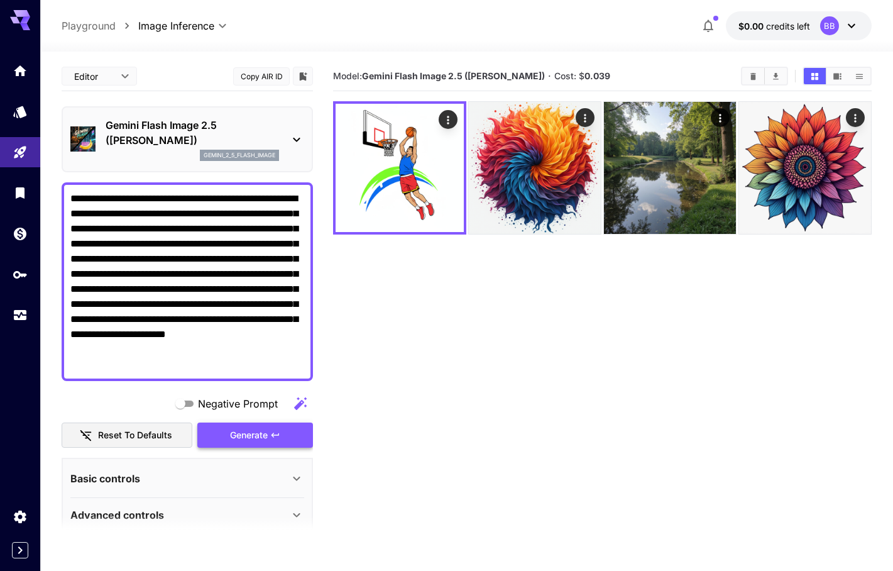
click at [278, 432] on icon "button" at bounding box center [275, 435] width 10 height 10
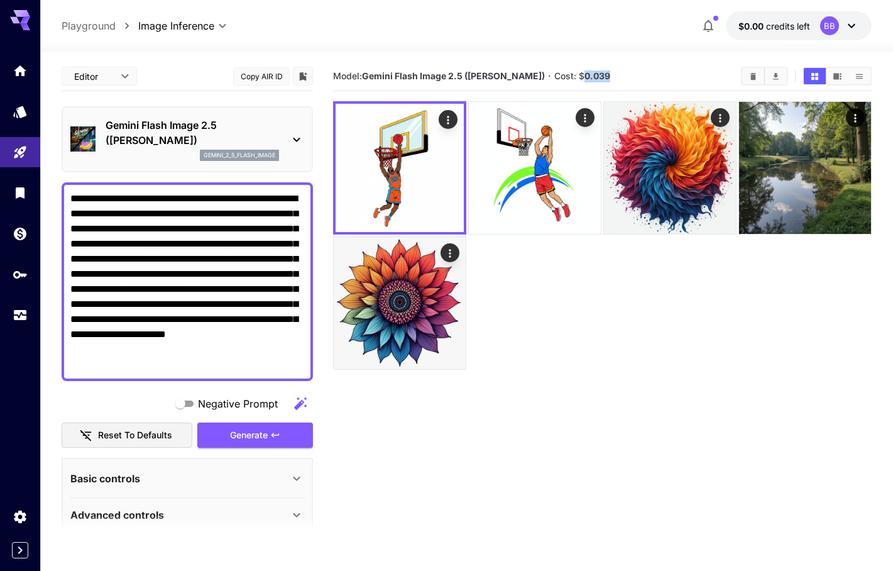
drag, startPoint x: 604, startPoint y: 79, endPoint x: 570, endPoint y: 80, distance: 34.0
click at [570, 80] on section "Model: Gemini Flash Image 2.5 ([PERSON_NAME]) · Cost: $ 0.039" at bounding box center [532, 76] width 398 height 15
click at [631, 77] on section "Model: Gemini Flash Image 2.5 ([PERSON_NAME]) · Cost: $ 0.039" at bounding box center [532, 76] width 398 height 15
drag, startPoint x: 631, startPoint y: 77, endPoint x: 565, endPoint y: 78, distance: 66.0
click at [565, 78] on section "Model: Gemini Flash Image 2.5 ([PERSON_NAME]) · Cost: $ 0.039" at bounding box center [532, 76] width 398 height 15
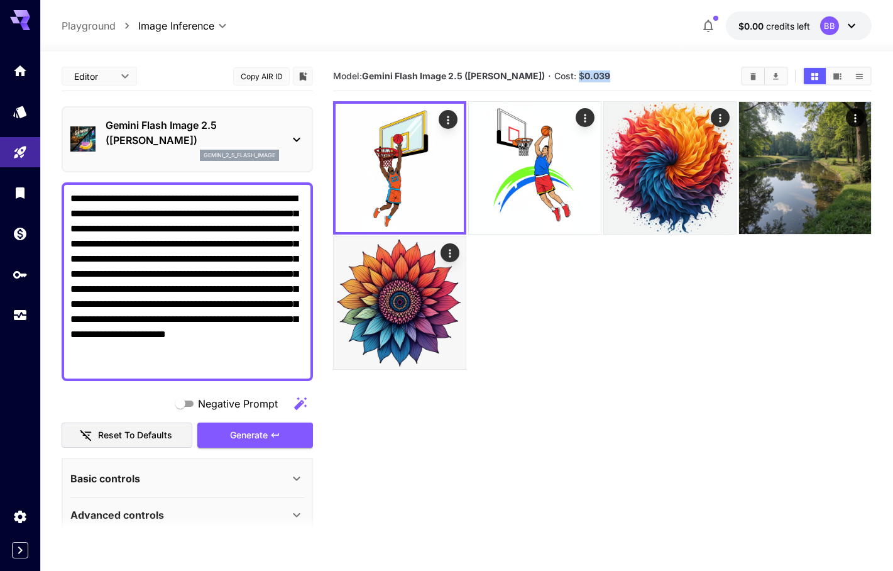
copy span "$ 0.039"
click at [145, 365] on textarea "**********" at bounding box center [187, 281] width 234 height 181
drag, startPoint x: 145, startPoint y: 365, endPoint x: 200, endPoint y: 357, distance: 55.8
click at [200, 357] on textarea "**********" at bounding box center [187, 281] width 234 height 181
click at [170, 365] on textarea "**********" at bounding box center [187, 281] width 234 height 181
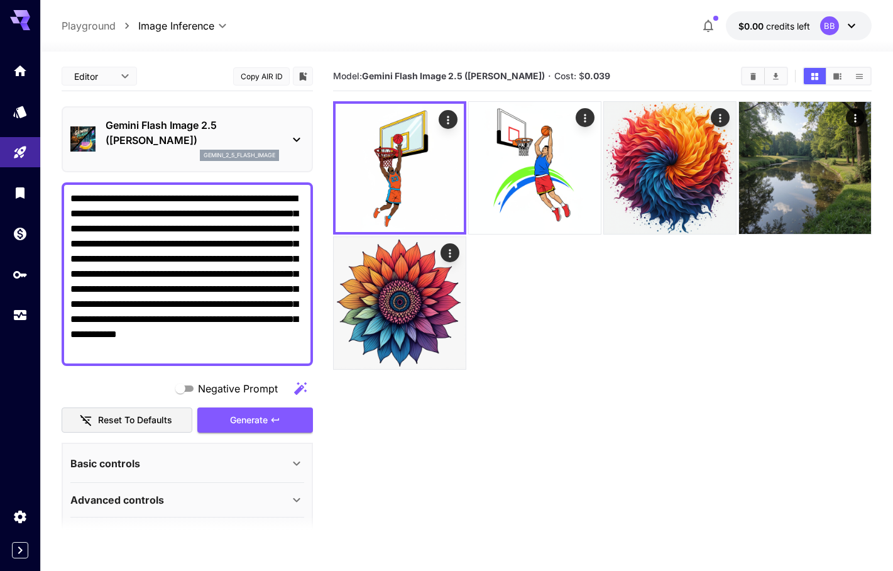
type textarea "**********"
click at [292, 133] on icon at bounding box center [296, 139] width 15 height 15
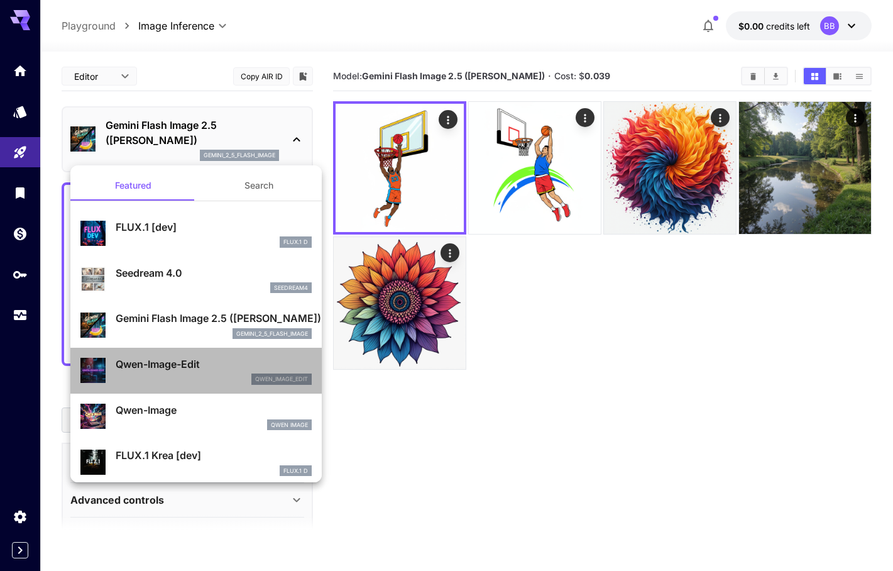
click at [260, 368] on p "Qwen-Image-Edit" at bounding box center [214, 364] width 196 height 15
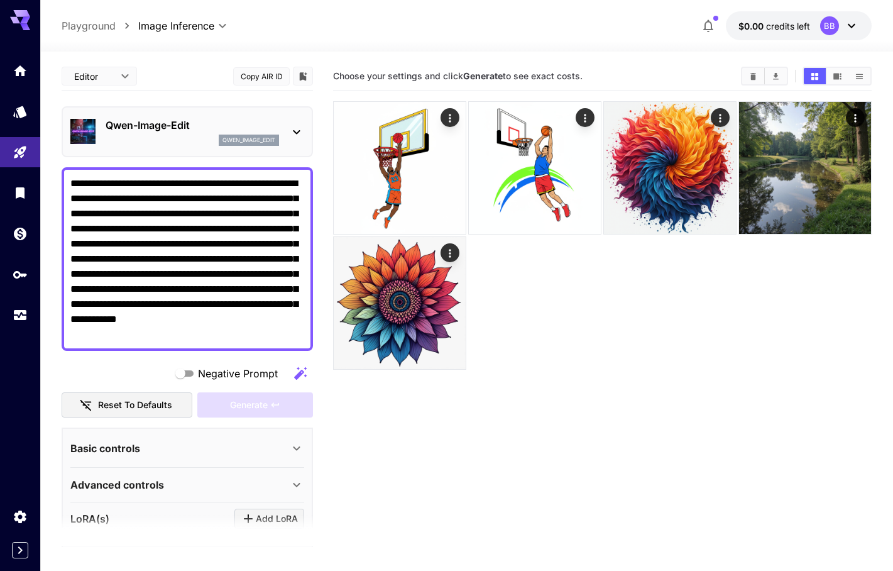
click at [296, 135] on icon at bounding box center [296, 131] width 15 height 15
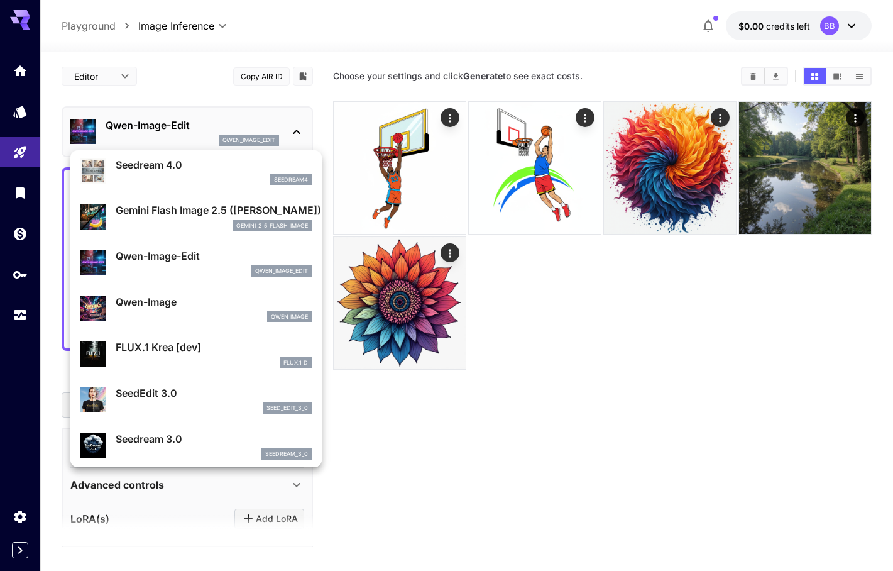
scroll to position [101, 0]
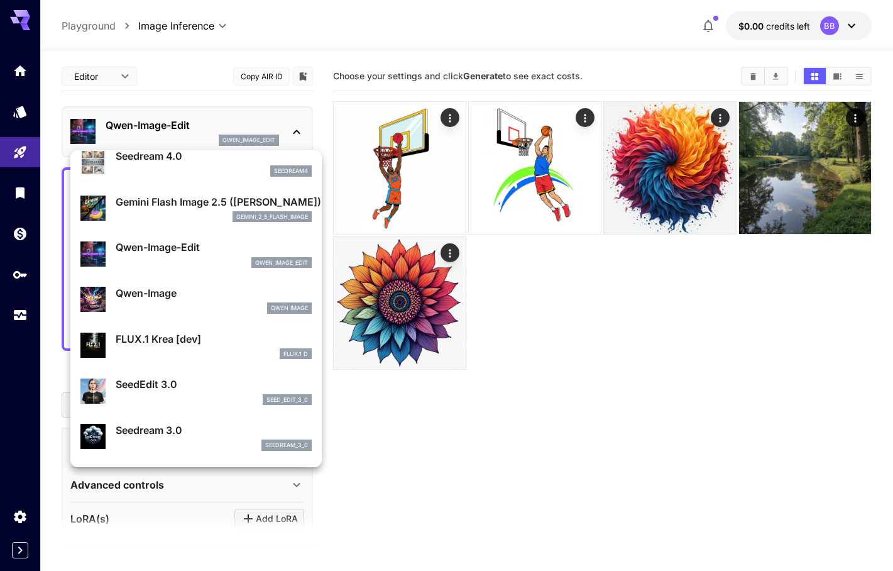
click at [164, 301] on div "Qwen-Image Qwen Image" at bounding box center [214, 299] width 196 height 28
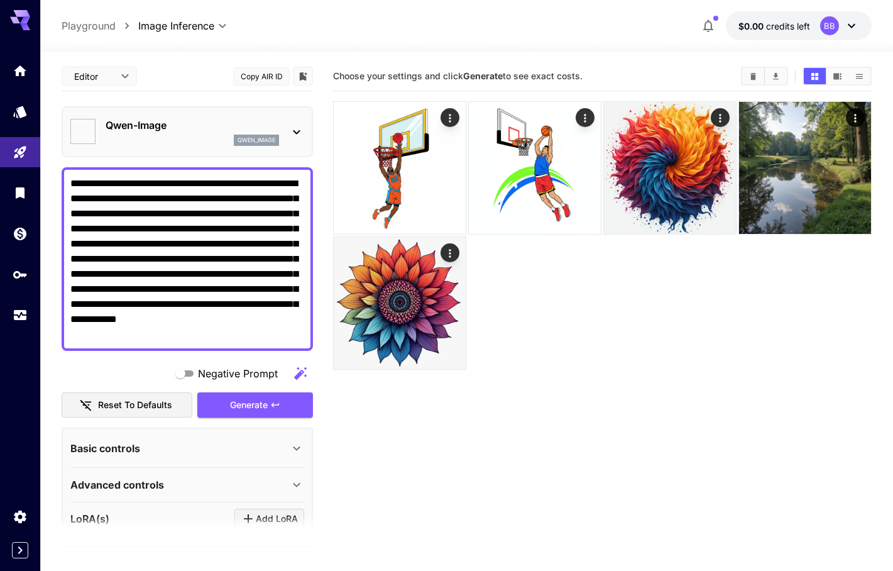
type input "**"
type input "***"
type input "**********"
click at [277, 404] on icon "button" at bounding box center [275, 404] width 8 height 4
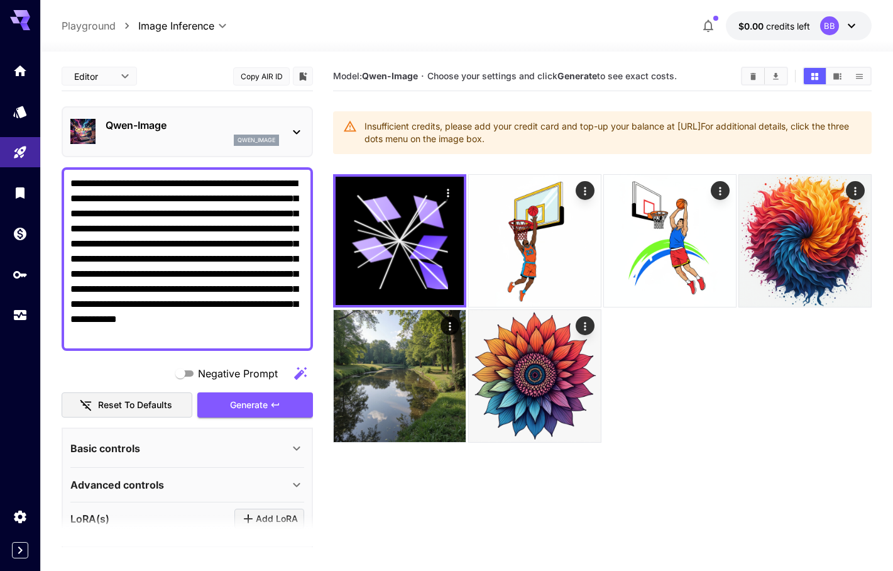
click at [568, 144] on div "Insufficient credits, please add your credit card and top-up your balance at [U…" at bounding box center [613, 132] width 497 height 35
click at [539, 206] on img at bounding box center [535, 241] width 132 height 132
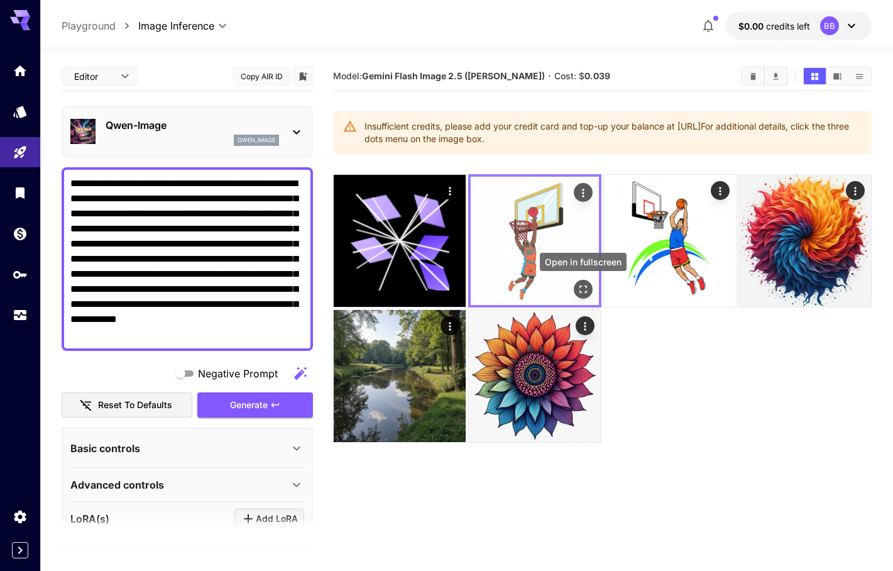
click at [586, 290] on icon "Open in fullscreen" at bounding box center [583, 289] width 13 height 13
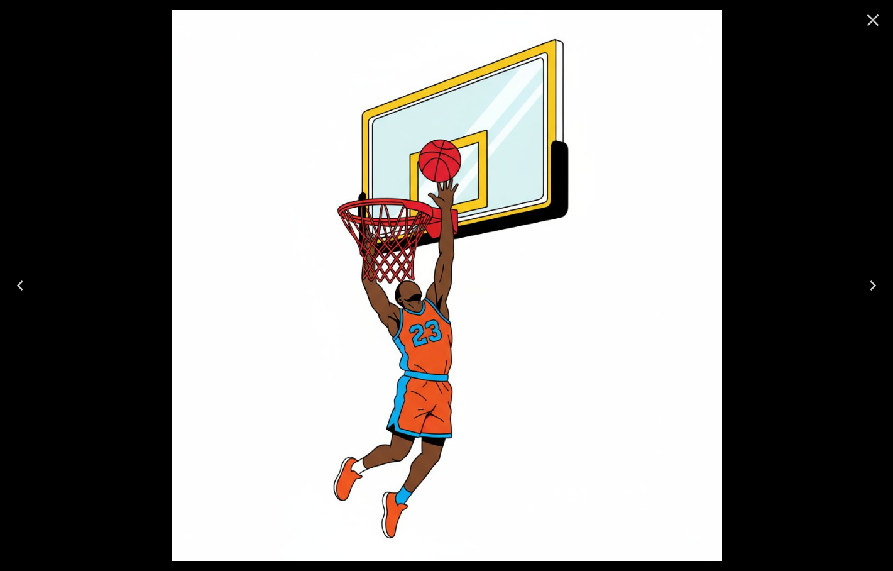
click at [870, 22] on icon "Close" at bounding box center [873, 20] width 20 height 20
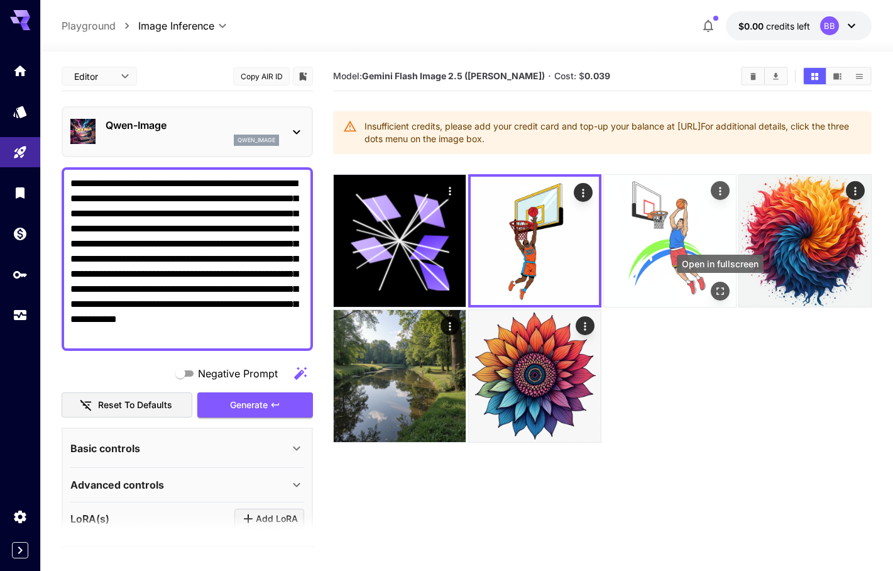
click at [723, 286] on icon "Open in fullscreen" at bounding box center [720, 291] width 13 height 13
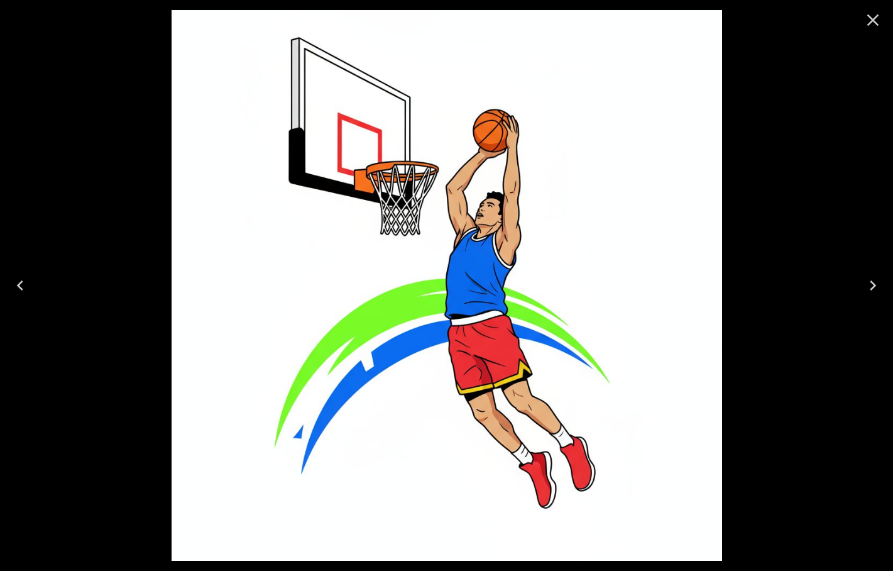
click at [871, 19] on icon "Close" at bounding box center [873, 20] width 20 height 20
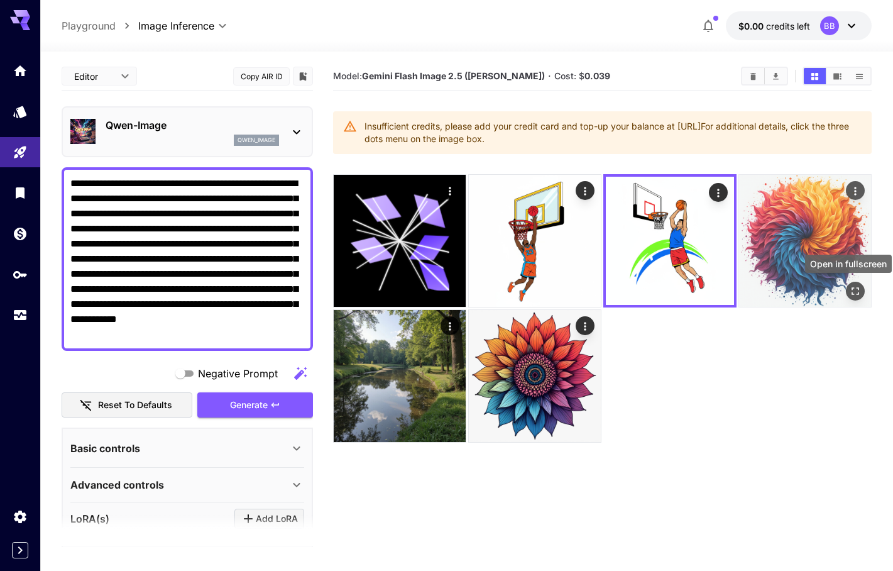
click at [856, 290] on icon "Open in fullscreen" at bounding box center [855, 291] width 13 height 13
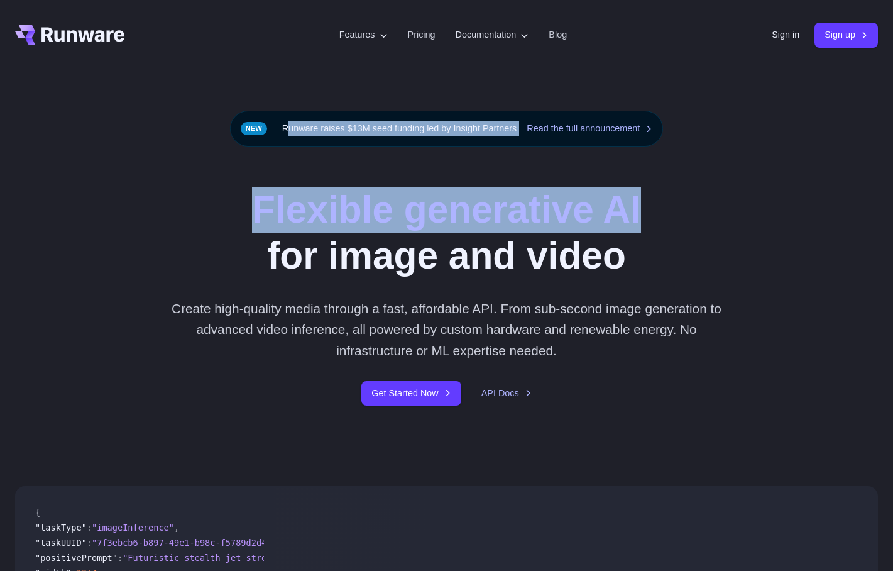
drag, startPoint x: 136, startPoint y: 40, endPoint x: 802, endPoint y: 199, distance: 684.6
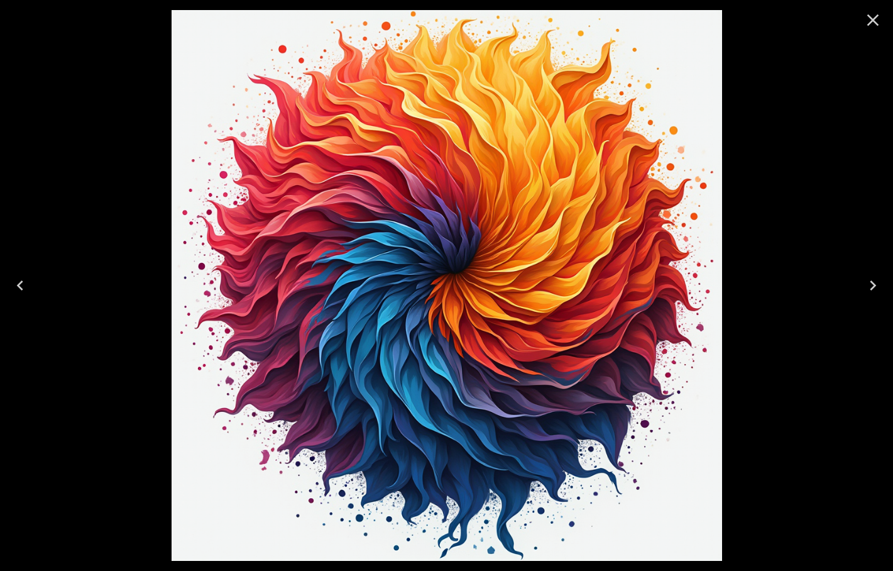
click at [875, 15] on icon "Close" at bounding box center [873, 20] width 20 height 20
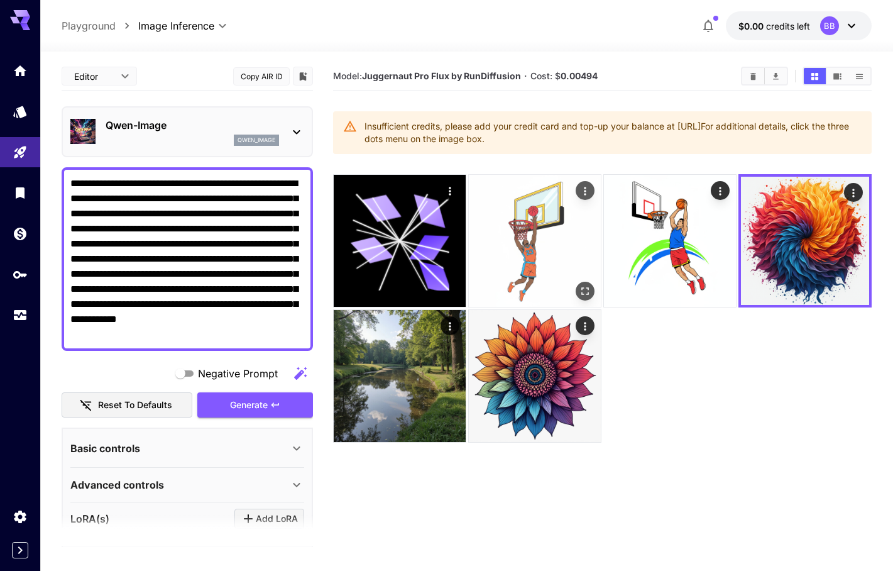
click at [532, 221] on img at bounding box center [535, 241] width 132 height 132
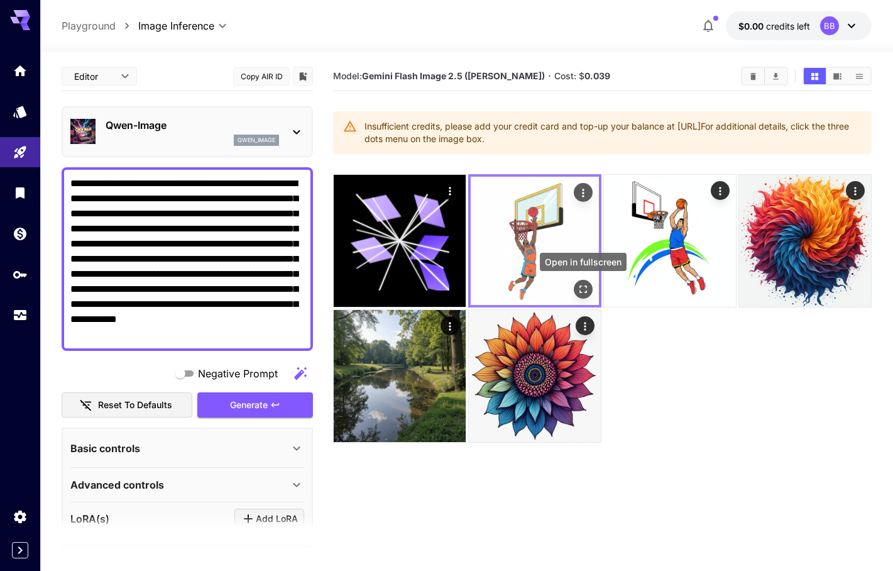
click at [582, 290] on icon "Open in fullscreen" at bounding box center [583, 289] width 13 height 13
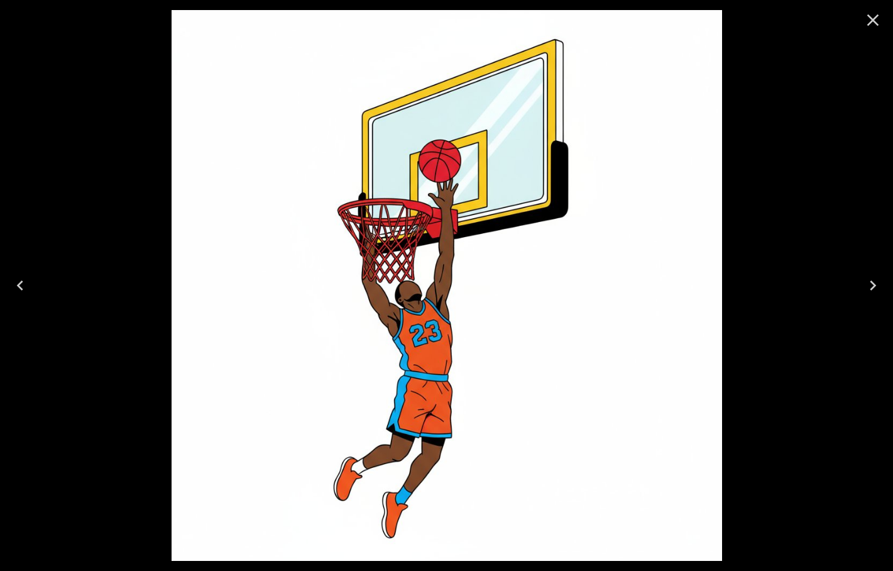
click at [875, 18] on icon "Close" at bounding box center [874, 20] width 12 height 12
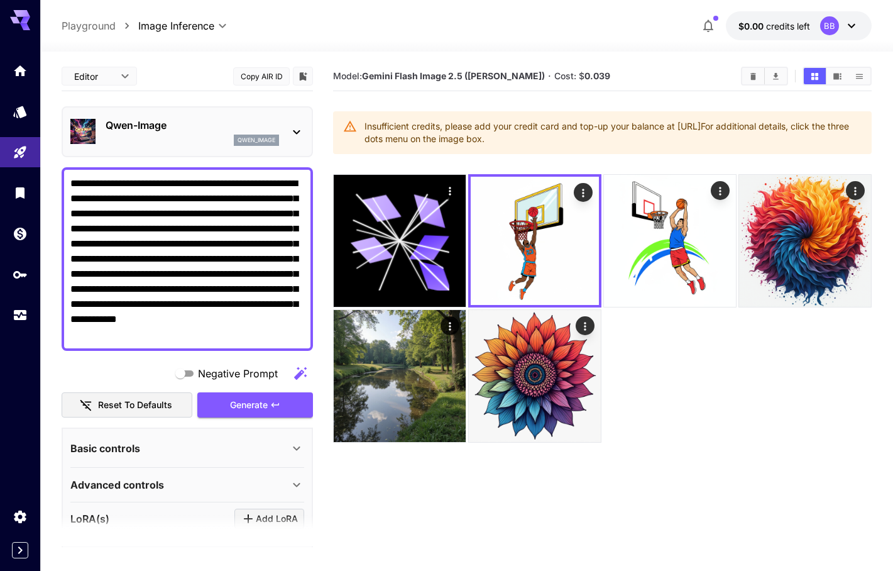
click at [634, 134] on div "Insufficient credits, please add your credit card and top-up your balance at [U…" at bounding box center [613, 132] width 497 height 35
click at [443, 77] on b "Gemini Flash Image 2.5 ([PERSON_NAME])" at bounding box center [453, 75] width 183 height 11
click at [651, 86] on div "Model: Gemini Flash Image 2.5 ([PERSON_NAME]) · Cost: $ 0.039" at bounding box center [602, 77] width 539 height 30
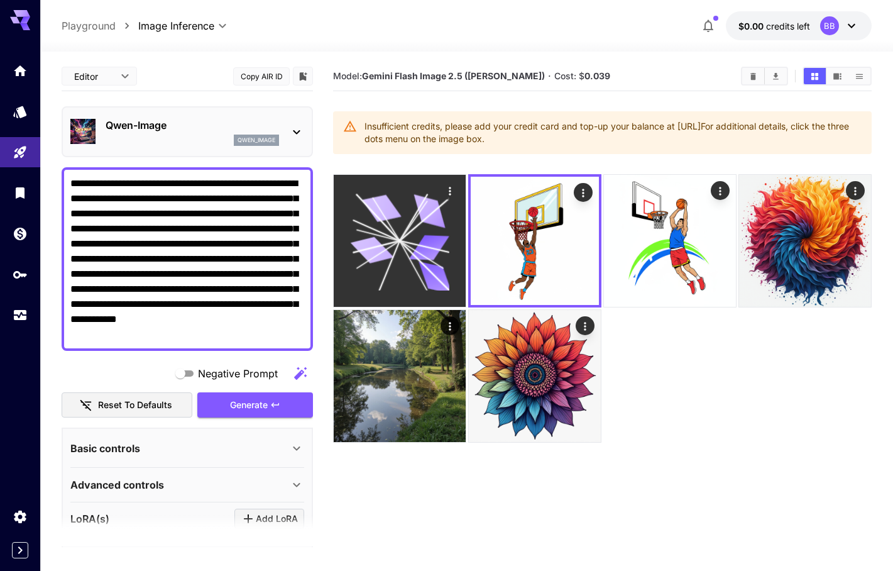
click at [413, 231] on icon at bounding box center [399, 240] width 99 height 99
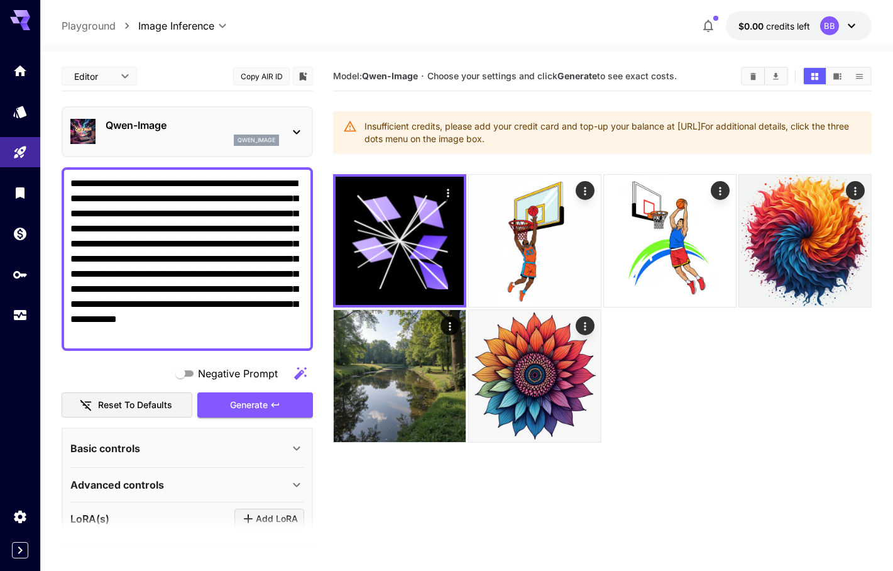
click at [23, 23] on icon at bounding box center [25, 20] width 10 height 7
click at [865, 33] on button "$0.00 credits left BB" at bounding box center [799, 25] width 146 height 29
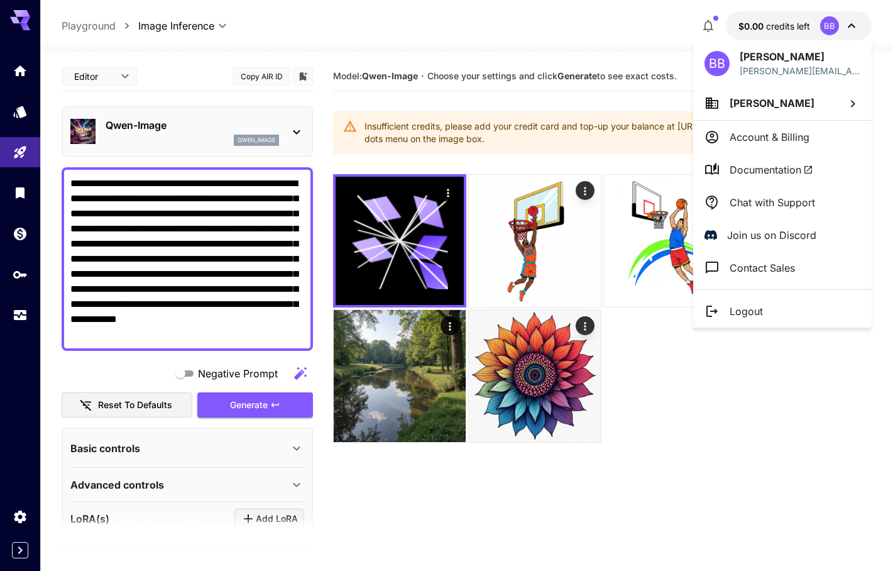
click at [799, 143] on p "Account & Billing" at bounding box center [770, 137] width 80 height 15
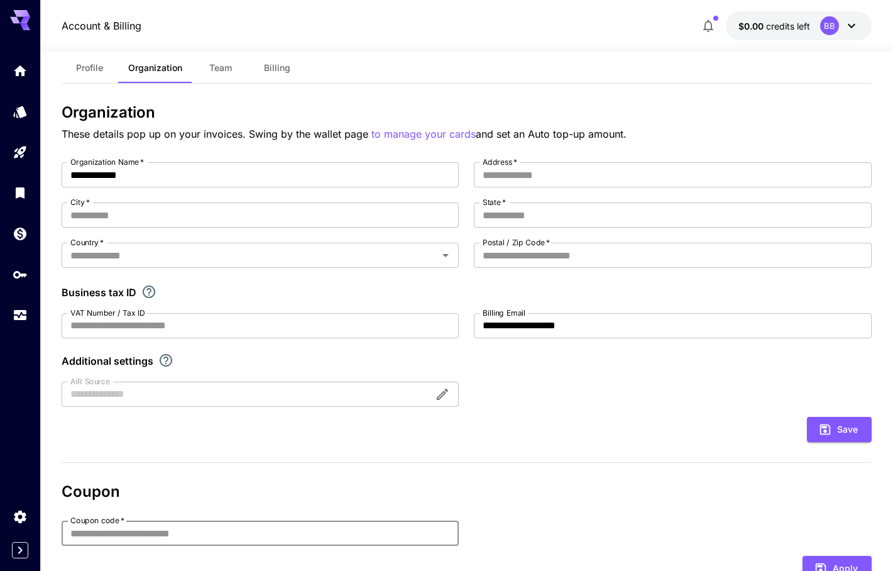
scroll to position [26, 0]
click at [438, 252] on button "Open" at bounding box center [446, 255] width 18 height 18
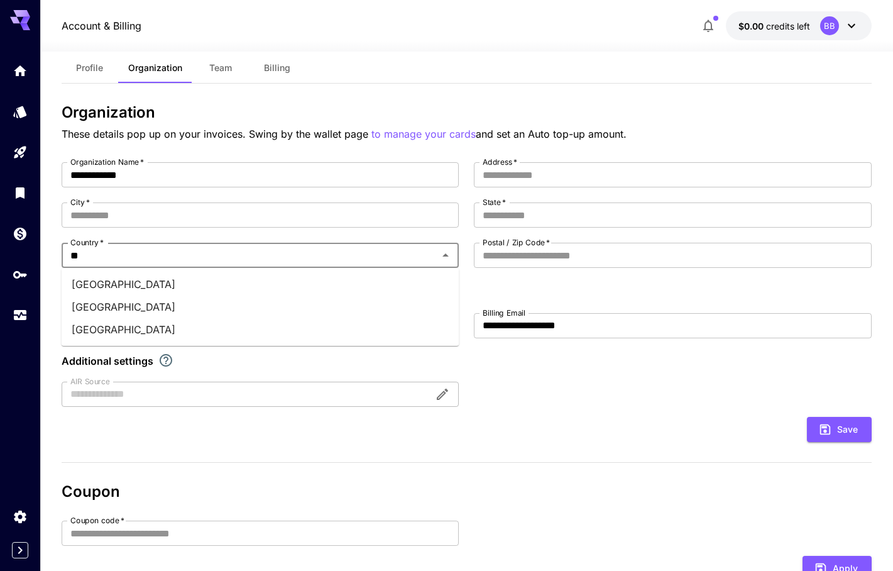
type input "***"
click at [309, 285] on li "[GEOGRAPHIC_DATA]" at bounding box center [261, 284] width 398 height 23
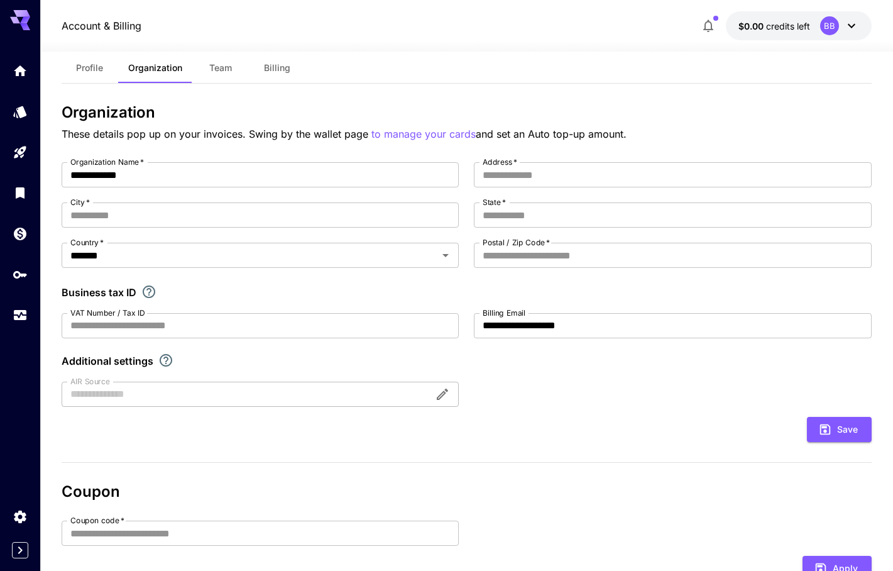
click at [599, 444] on div "**********" at bounding box center [467, 409] width 810 height 611
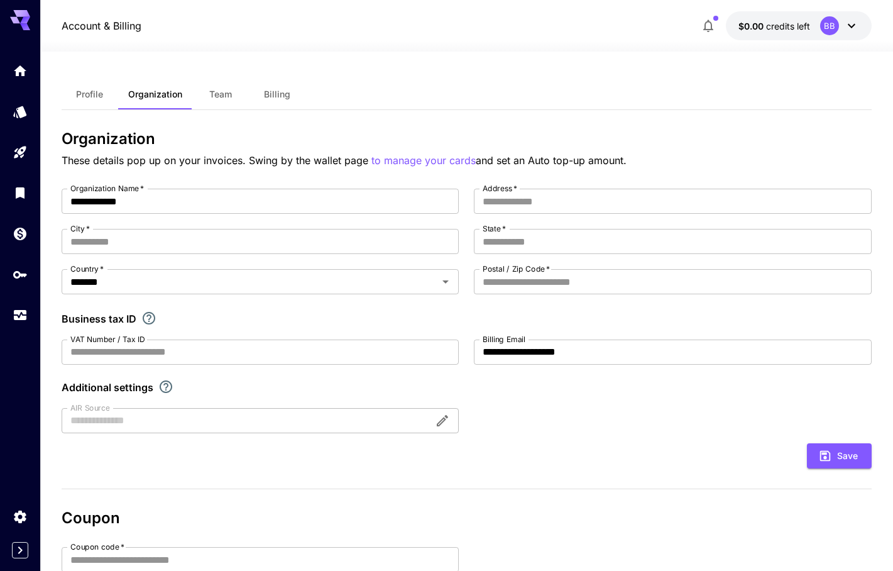
scroll to position [0, 0]
type input "********"
type input "***"
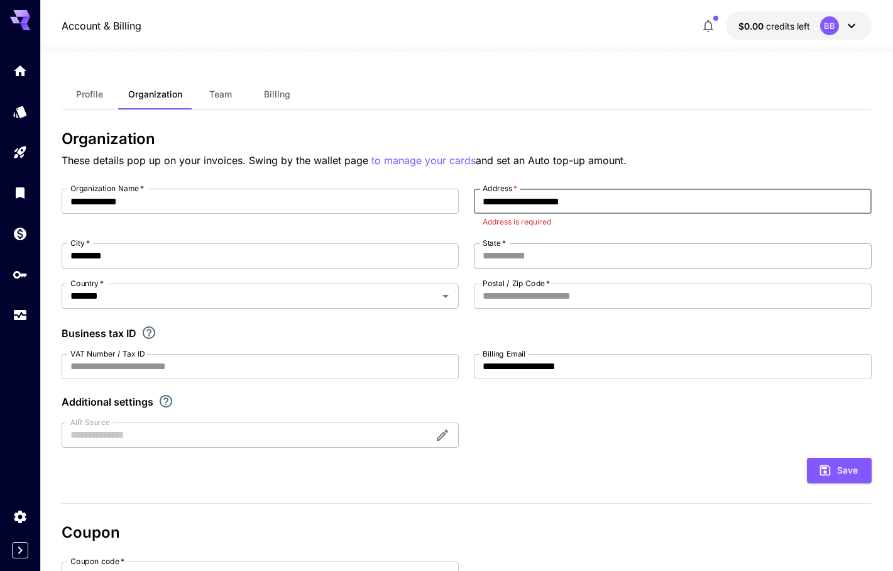
type input "**********"
type input "**"
type input "****"
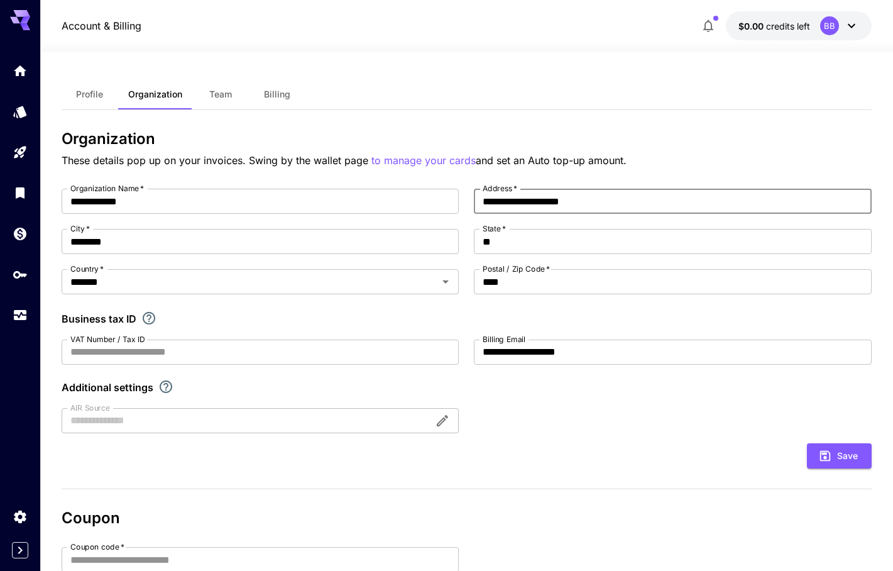
click at [587, 326] on div "**********" at bounding box center [467, 311] width 810 height 245
type input "*"
type input "****"
click at [647, 324] on div "Business tax ID" at bounding box center [467, 318] width 810 height 15
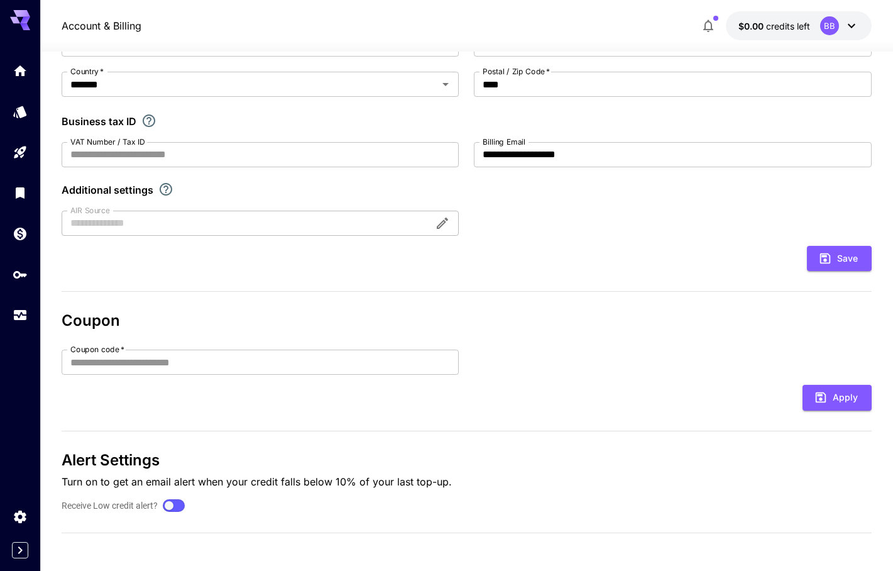
scroll to position [197, 0]
click at [843, 265] on button "Save" at bounding box center [839, 259] width 65 height 26
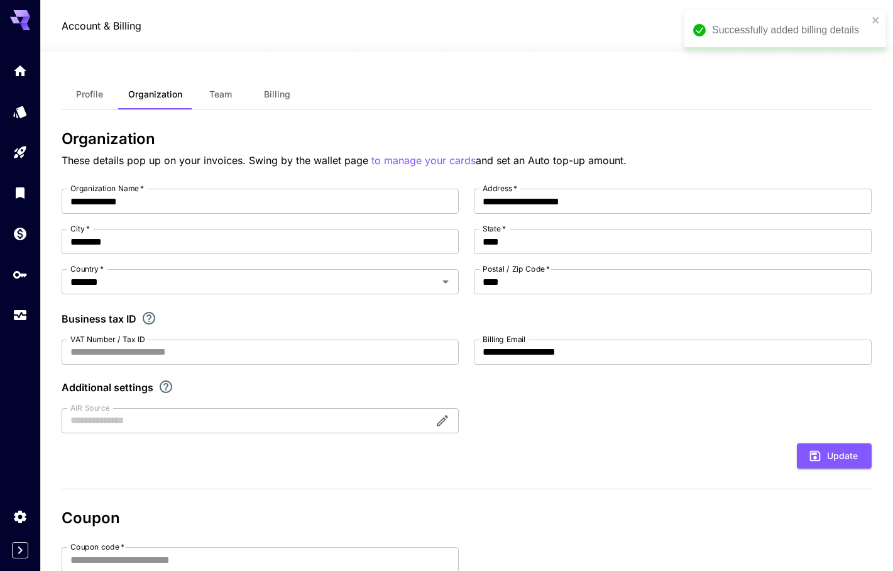
scroll to position [0, 0]
click at [279, 98] on span "Billing" at bounding box center [277, 94] width 26 height 11
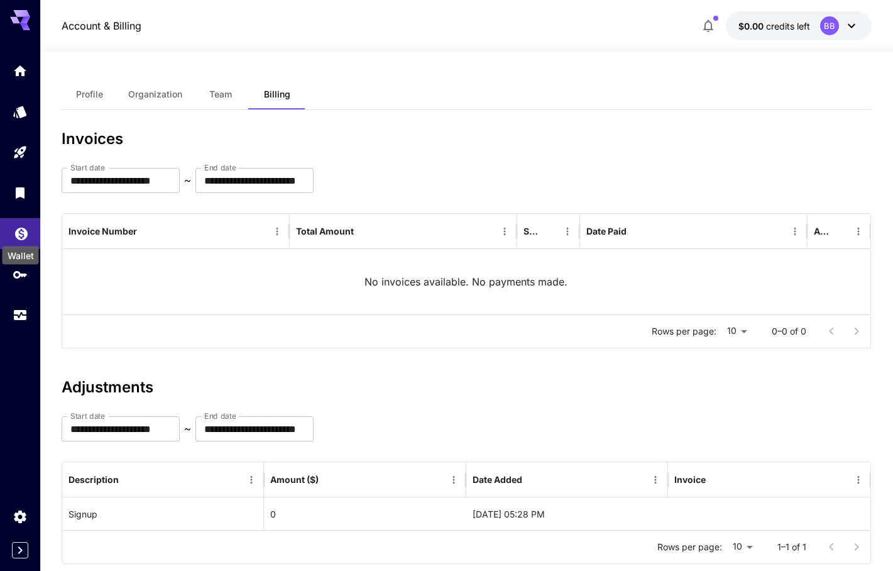
click at [23, 229] on icon "Wallet" at bounding box center [21, 230] width 13 height 13
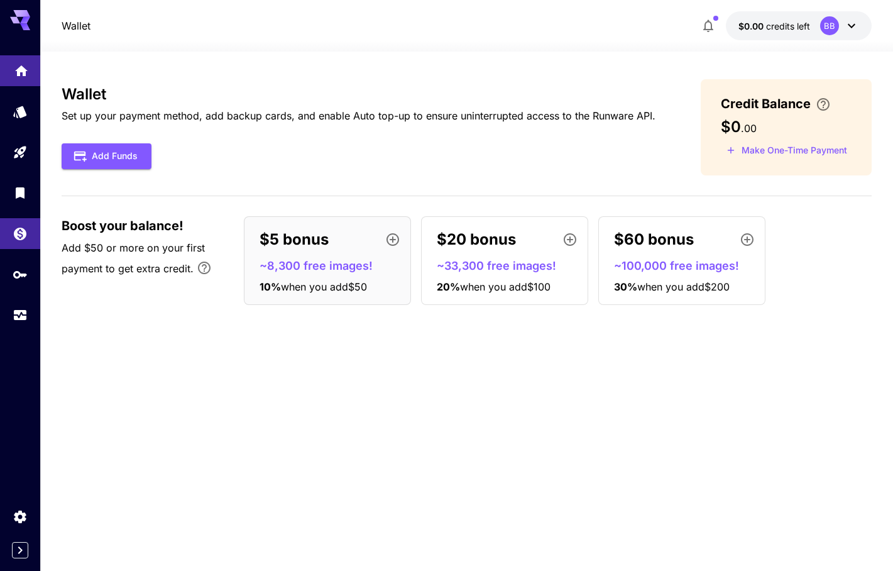
click at [21, 68] on icon "Home" at bounding box center [21, 69] width 13 height 11
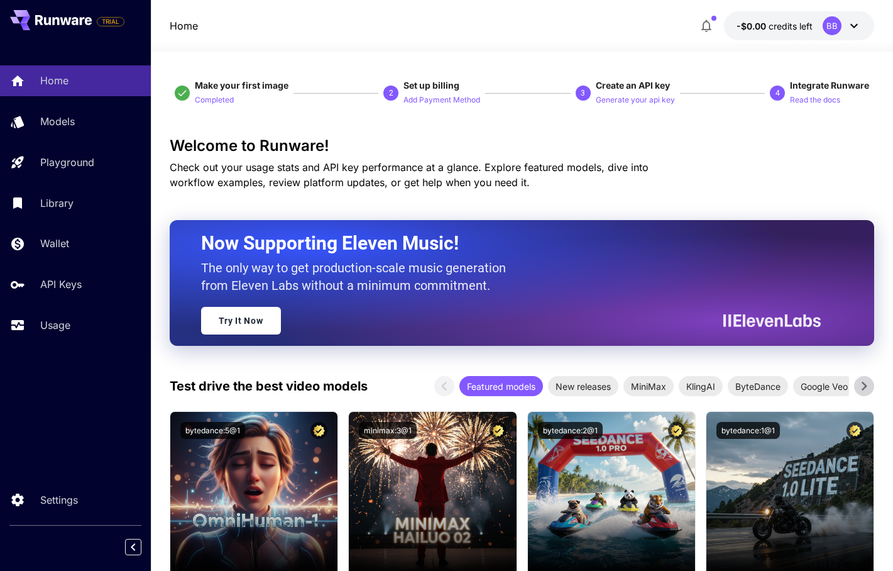
click at [709, 26] on icon "button" at bounding box center [706, 25] width 15 height 15
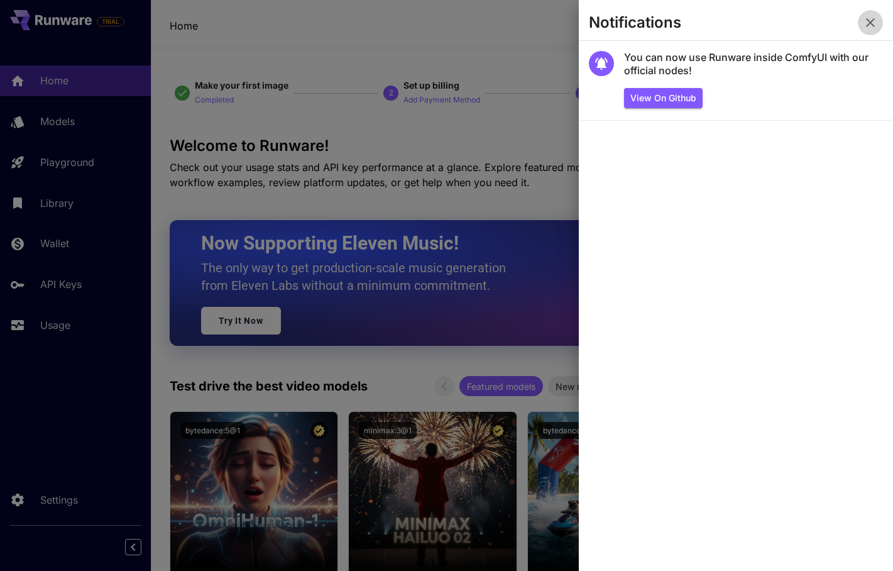
click at [874, 18] on icon "button" at bounding box center [870, 22] width 15 height 15
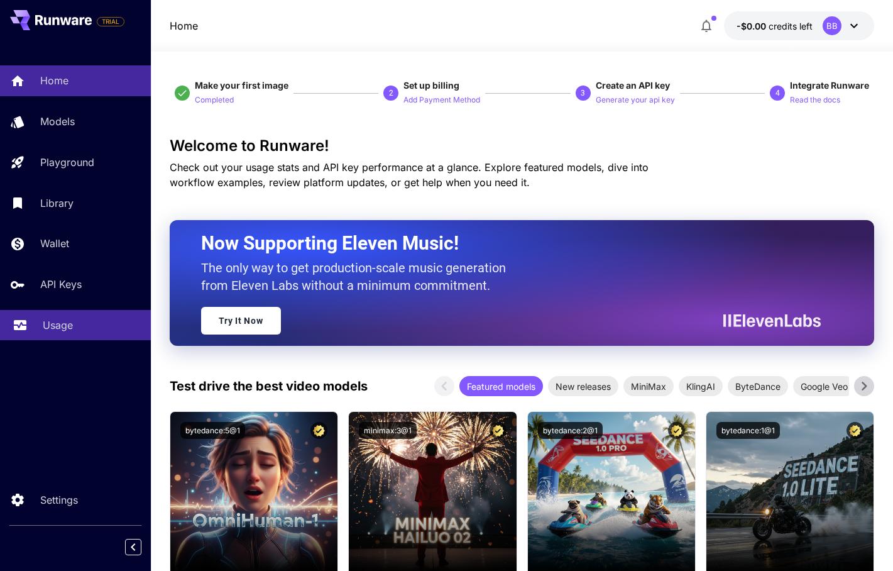
click at [70, 328] on p "Usage" at bounding box center [58, 325] width 30 height 15
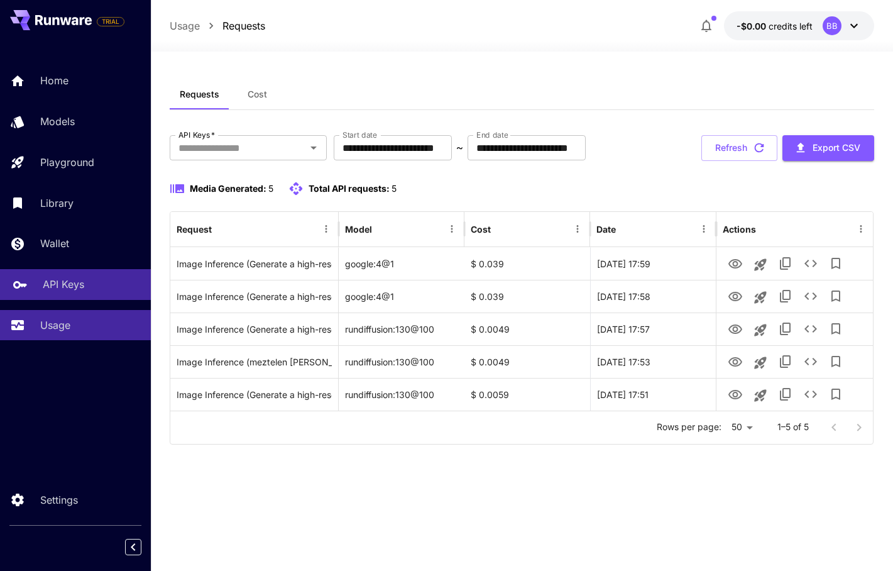
click at [69, 292] on link "API Keys" at bounding box center [75, 284] width 151 height 31
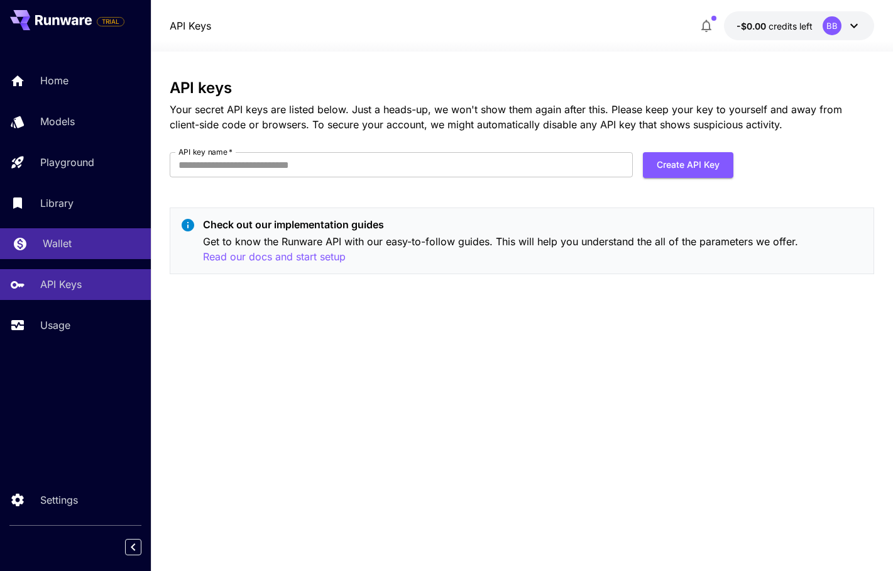
click at [72, 240] on p "Wallet" at bounding box center [57, 243] width 29 height 15
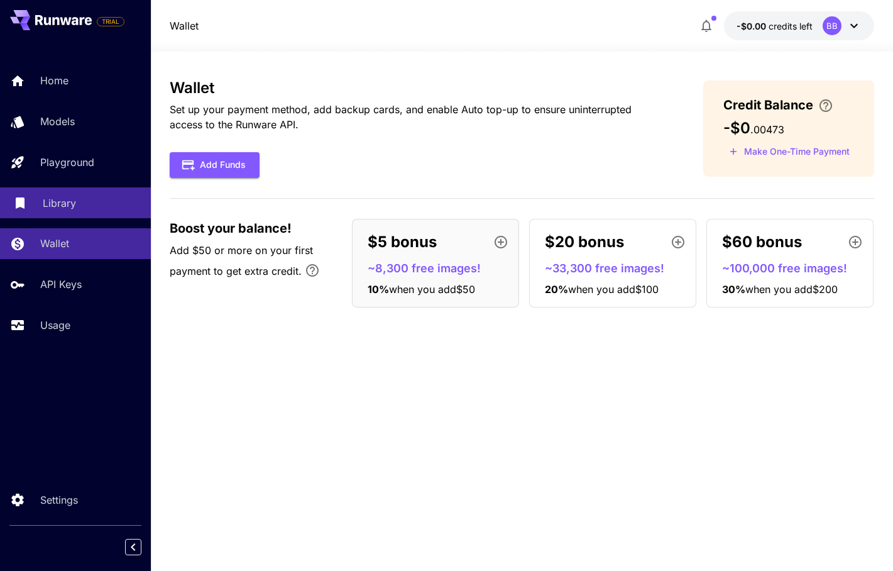
click at [60, 208] on p "Library" at bounding box center [59, 203] width 33 height 15
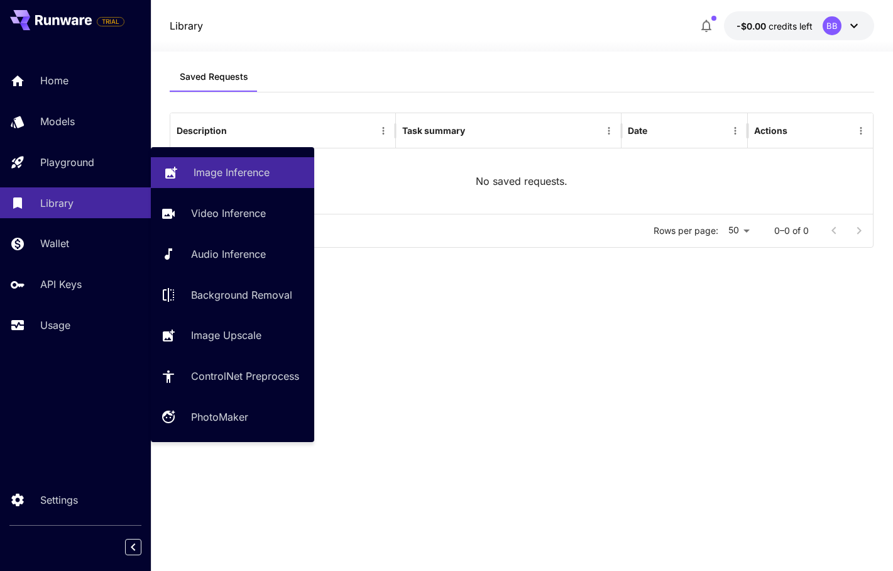
click at [250, 176] on p "Image Inference" at bounding box center [232, 172] width 76 height 15
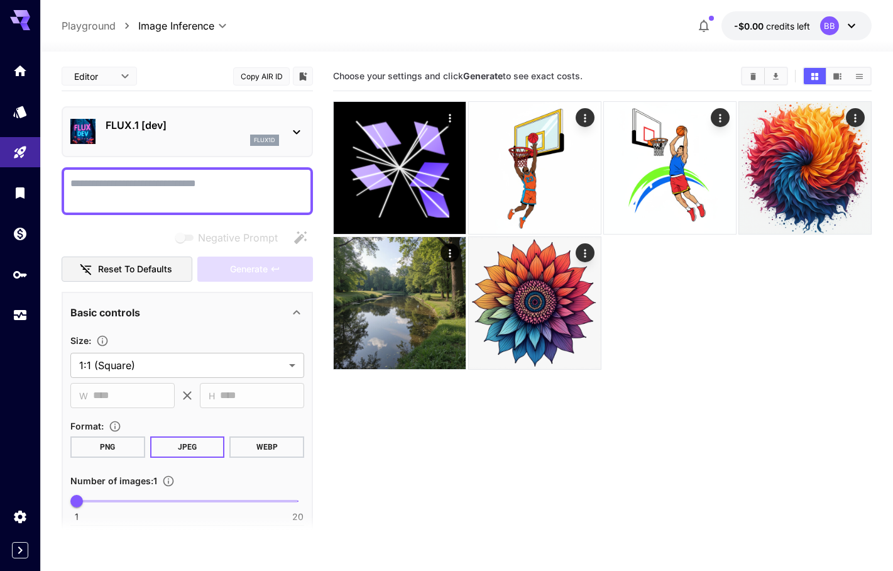
scroll to position [2, 0]
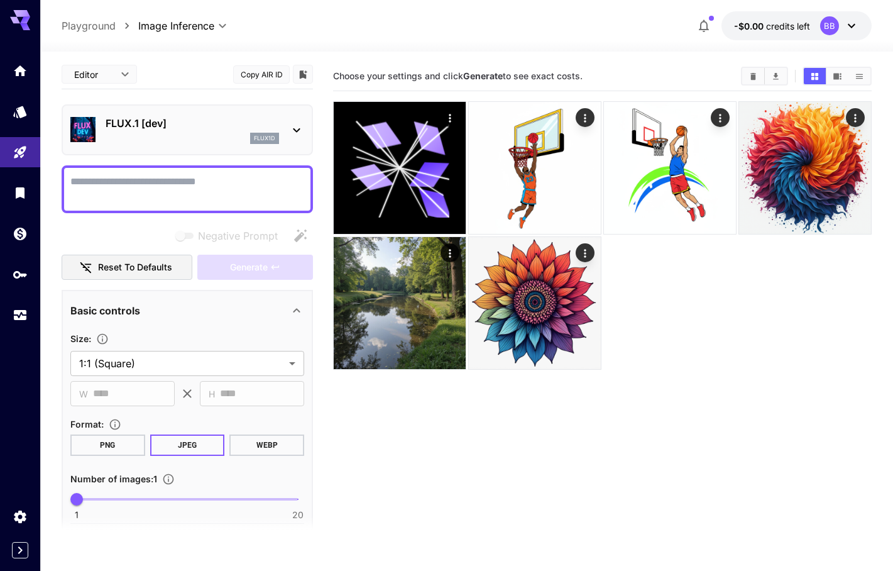
click at [300, 132] on icon at bounding box center [296, 130] width 15 height 15
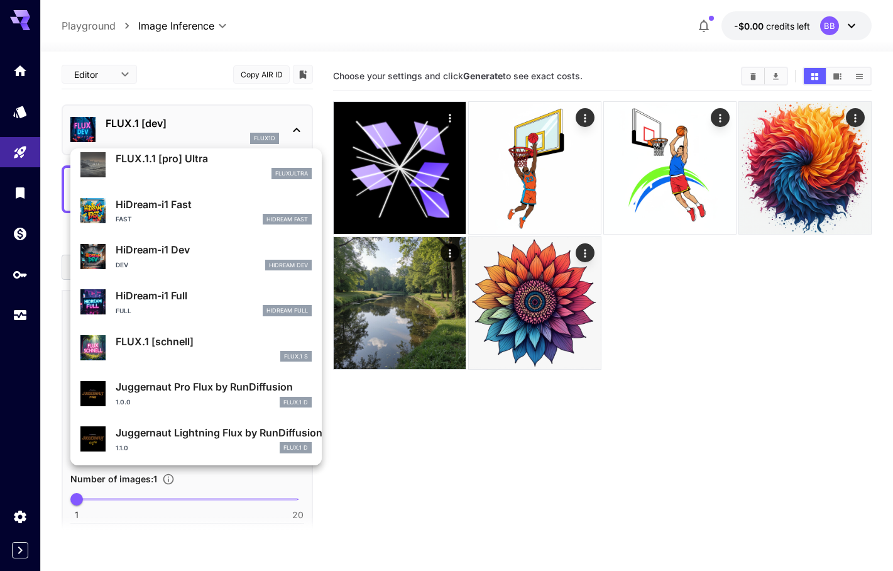
scroll to position [1002, 0]
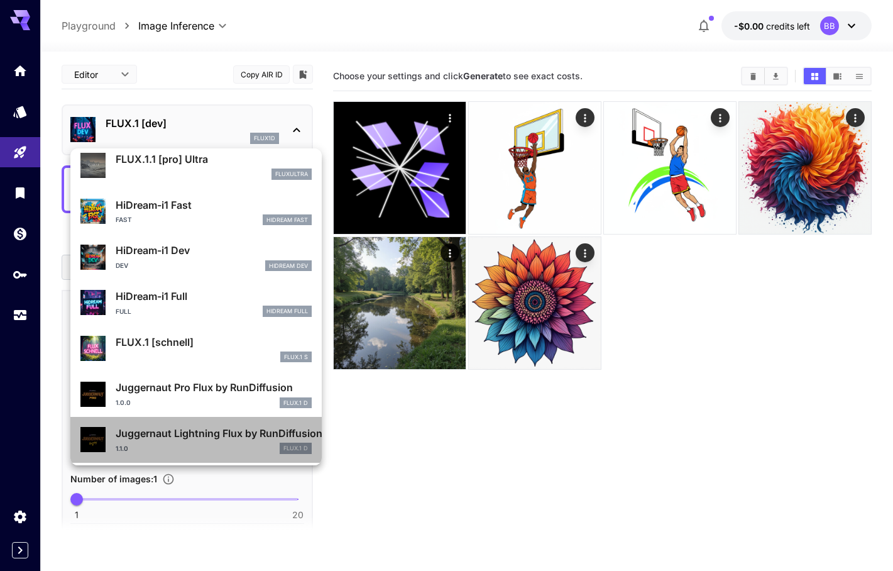
click at [251, 440] on div "Juggernaut Lightning Flux by RunDiffusion 1.1.0 FLUX.1 D" at bounding box center [214, 440] width 196 height 28
type input "*"
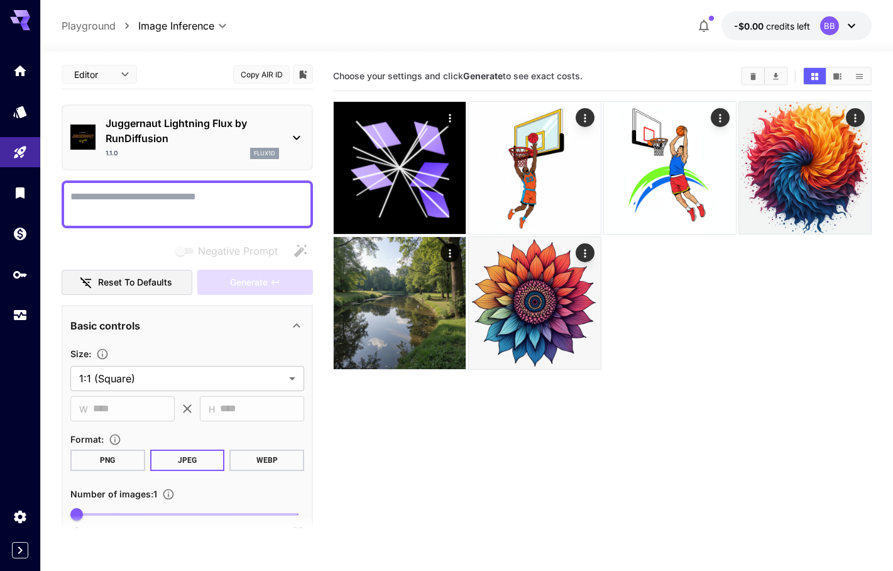
click at [235, 188] on div at bounding box center [188, 204] width 252 height 48
click at [187, 212] on textarea "Negative Prompt" at bounding box center [187, 204] width 234 height 30
paste textarea "**********"
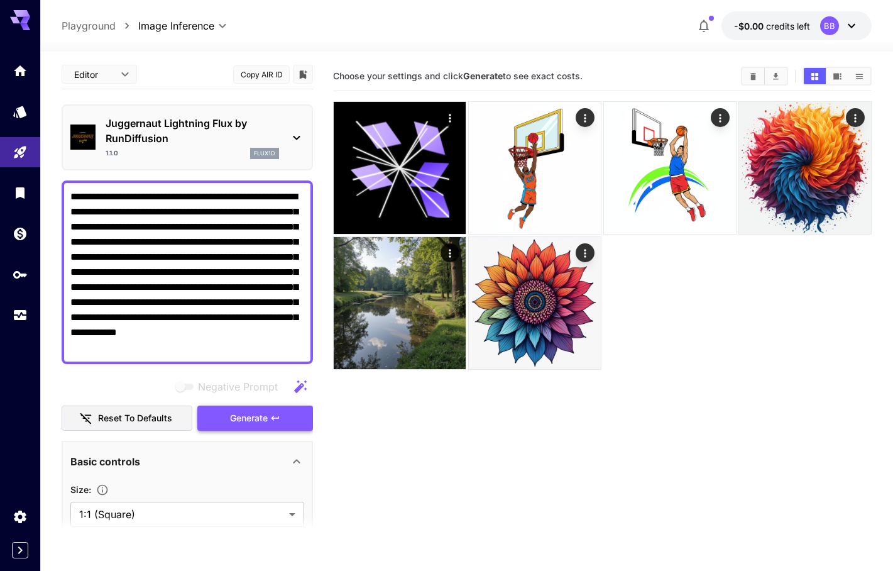
type textarea "**********"
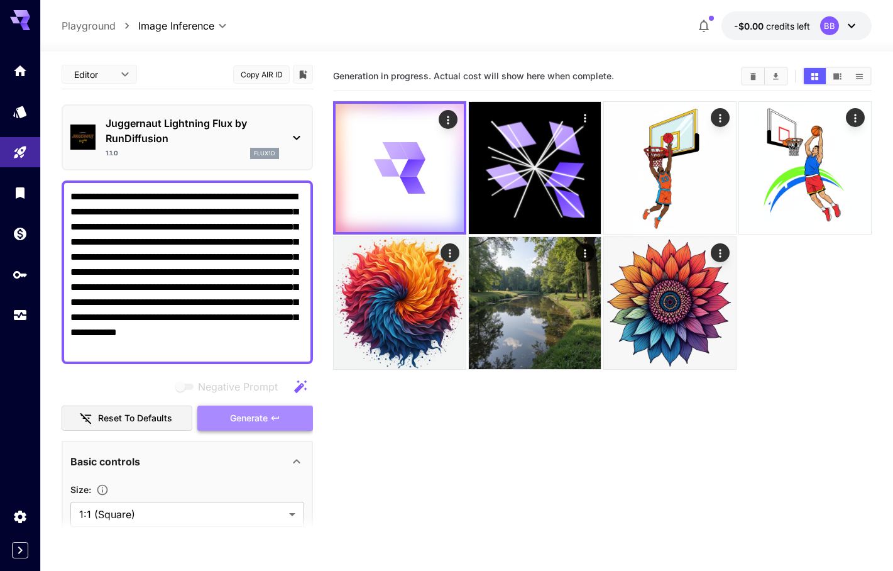
click at [268, 420] on span "Generate" at bounding box center [249, 419] width 38 height 16
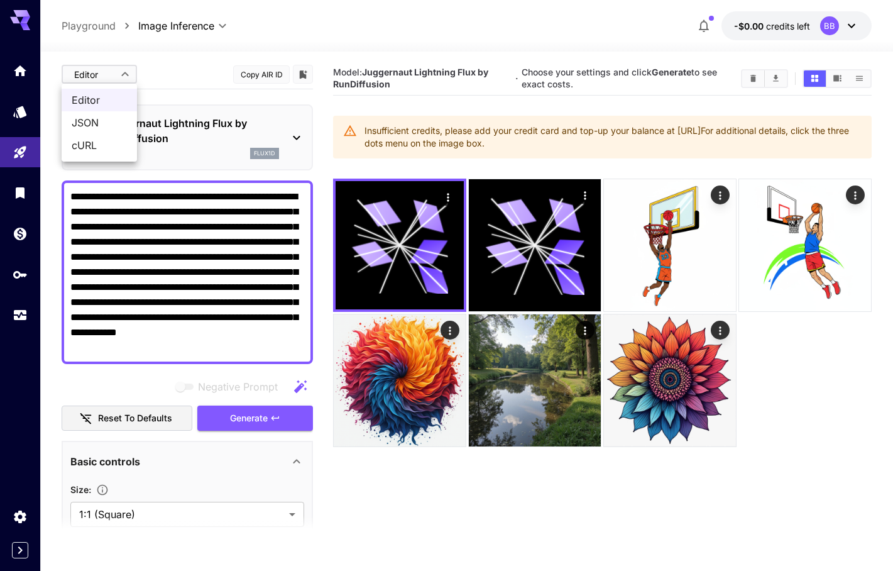
click at [123, 79] on body "**********" at bounding box center [446, 335] width 893 height 670
click at [197, 75] on div at bounding box center [446, 285] width 893 height 571
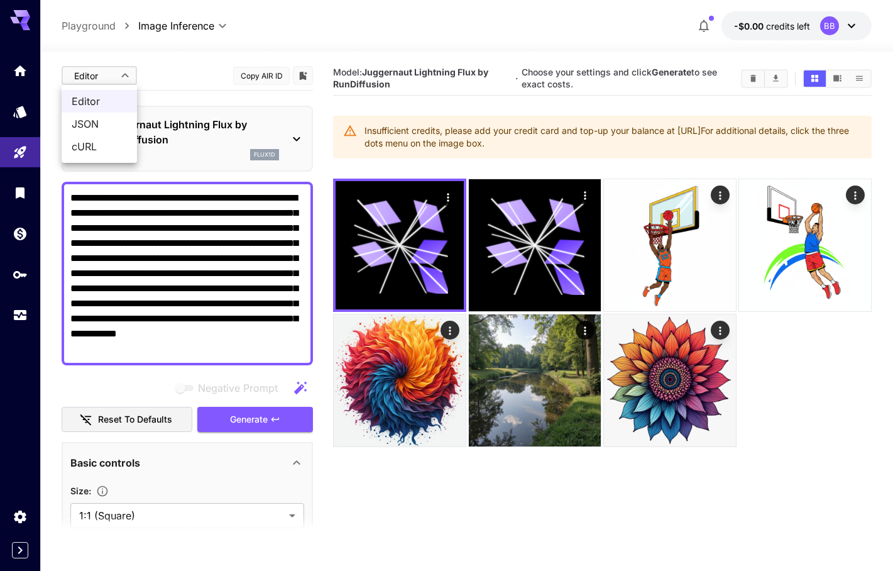
click at [101, 77] on body "**********" at bounding box center [446, 335] width 893 height 670
click at [97, 121] on span "JSON" at bounding box center [99, 123] width 55 height 15
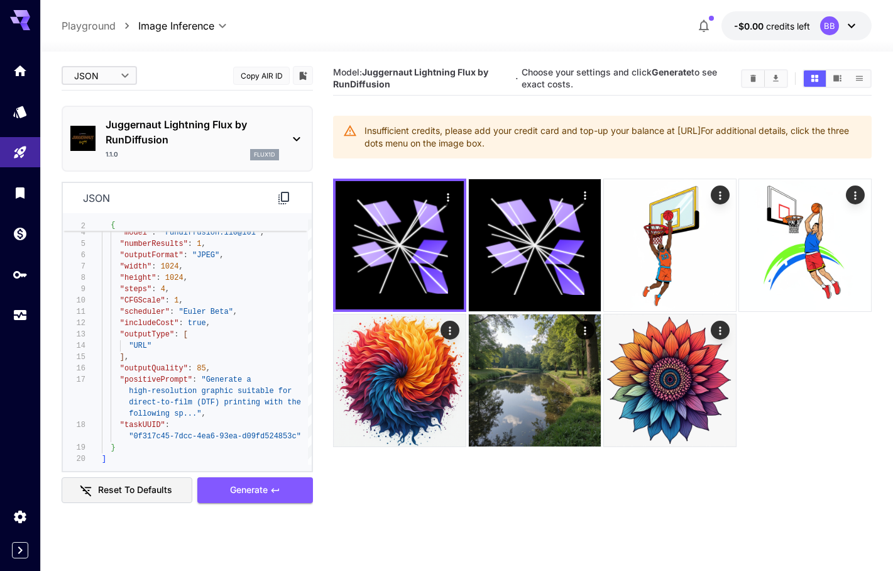
click at [129, 75] on body "**********" at bounding box center [446, 335] width 893 height 670
click at [111, 147] on span "cURL" at bounding box center [99, 146] width 55 height 15
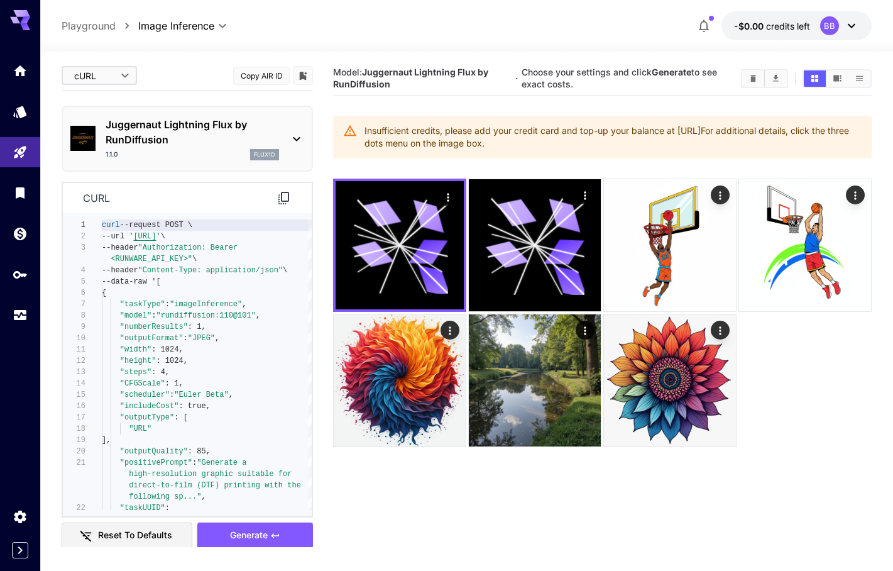
click at [122, 74] on body "**********" at bounding box center [446, 335] width 893 height 670
click at [122, 107] on span "Editor" at bounding box center [99, 101] width 55 height 15
type input "****"
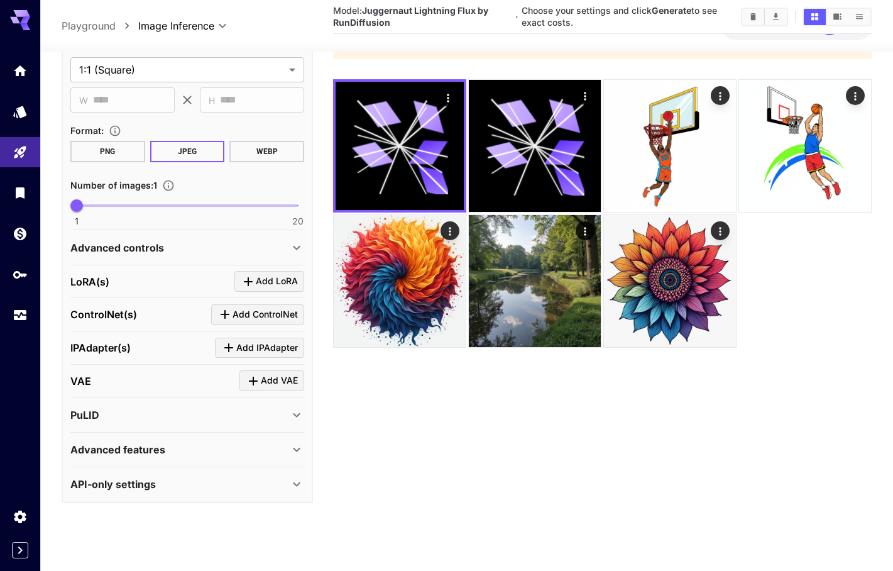
scroll to position [432, 0]
click at [283, 252] on div "Advanced controls" at bounding box center [179, 248] width 219 height 15
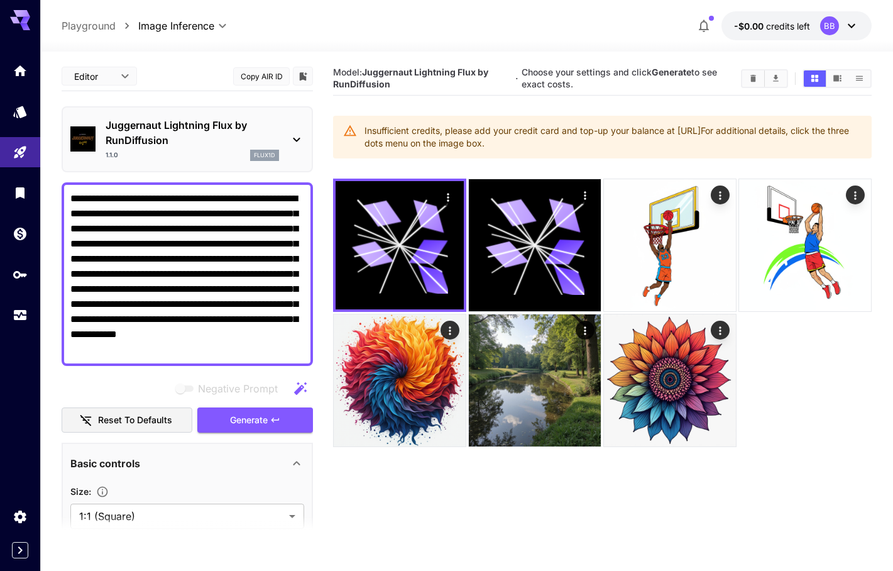
scroll to position [0, 0]
